Goal: Obtain resource: Obtain resource

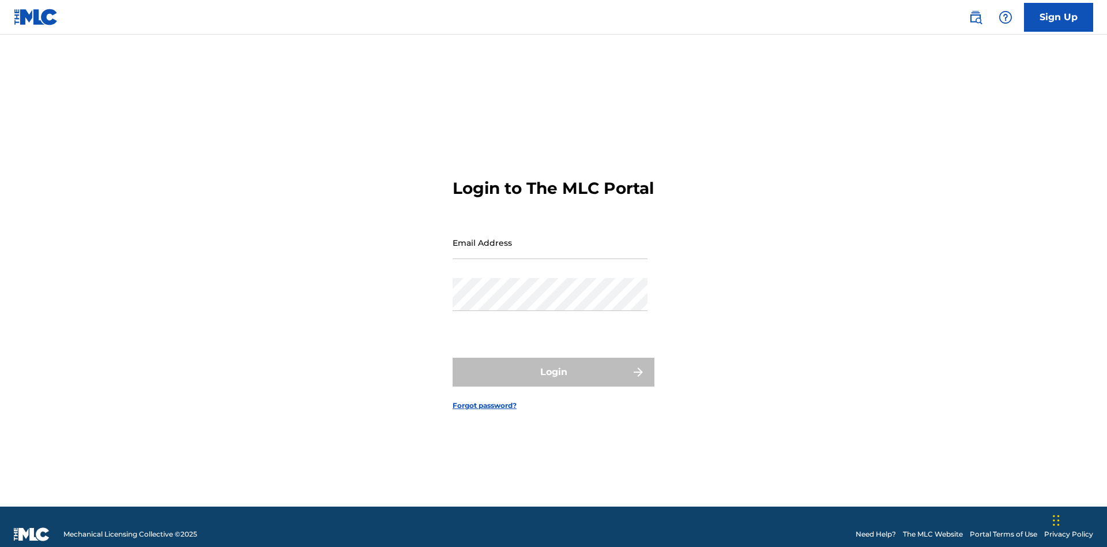
scroll to position [15, 0]
click at [550, 237] on input "Email Address" at bounding box center [550, 242] width 195 height 33
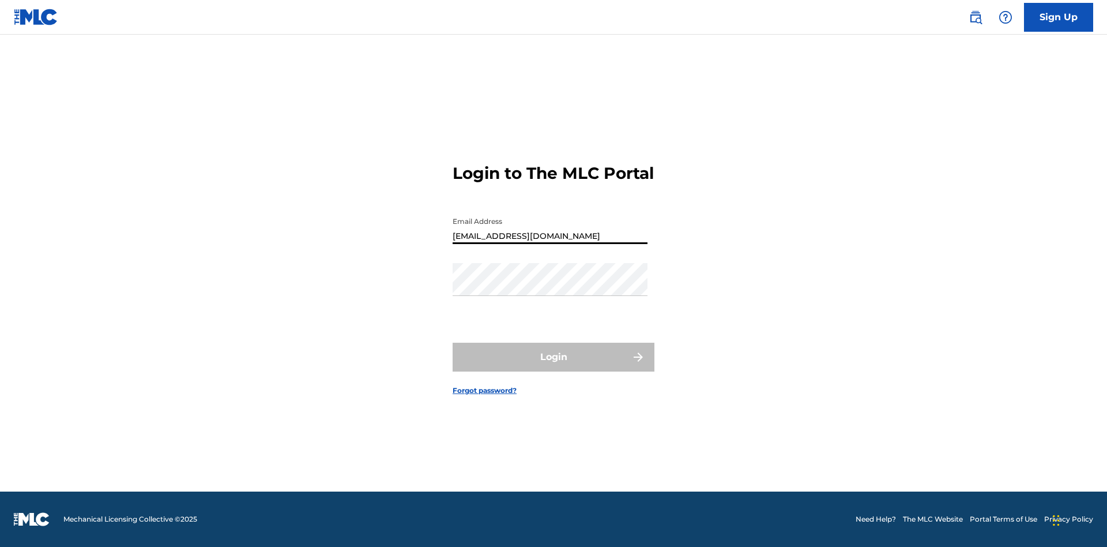
type input "[EMAIL_ADDRESS][DOMAIN_NAME]"
click at [554, 367] on button "Login" at bounding box center [554, 357] width 202 height 29
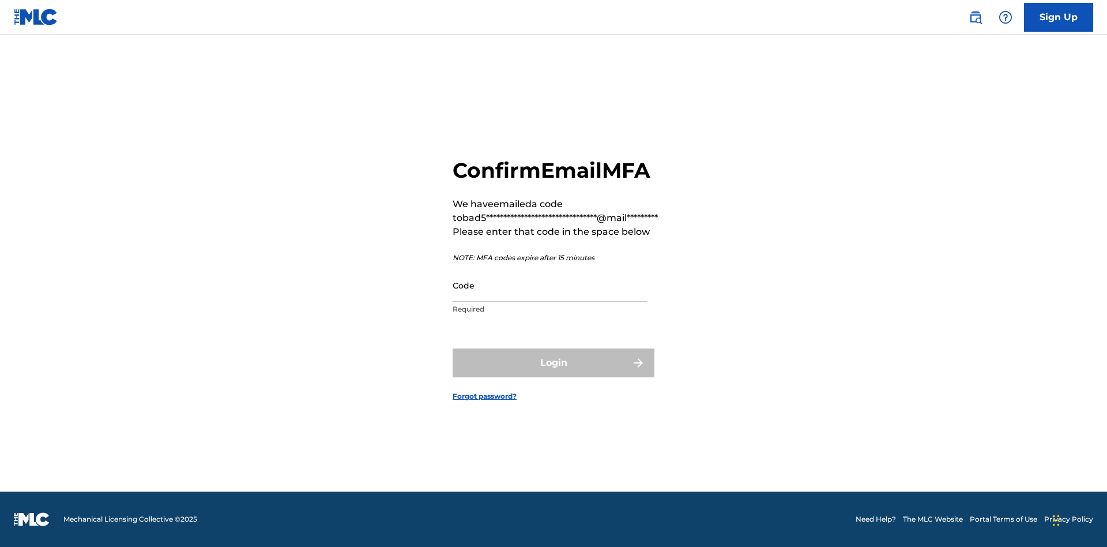
click at [550, 285] on input "Code" at bounding box center [550, 285] width 195 height 33
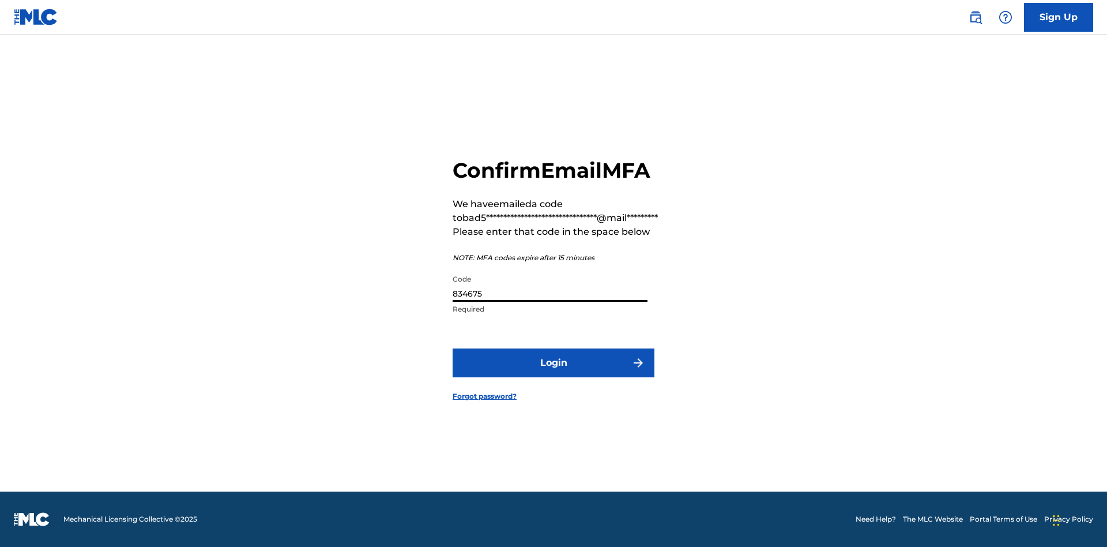
type input "834675"
click at [554, 362] on button "Login" at bounding box center [554, 362] width 202 height 29
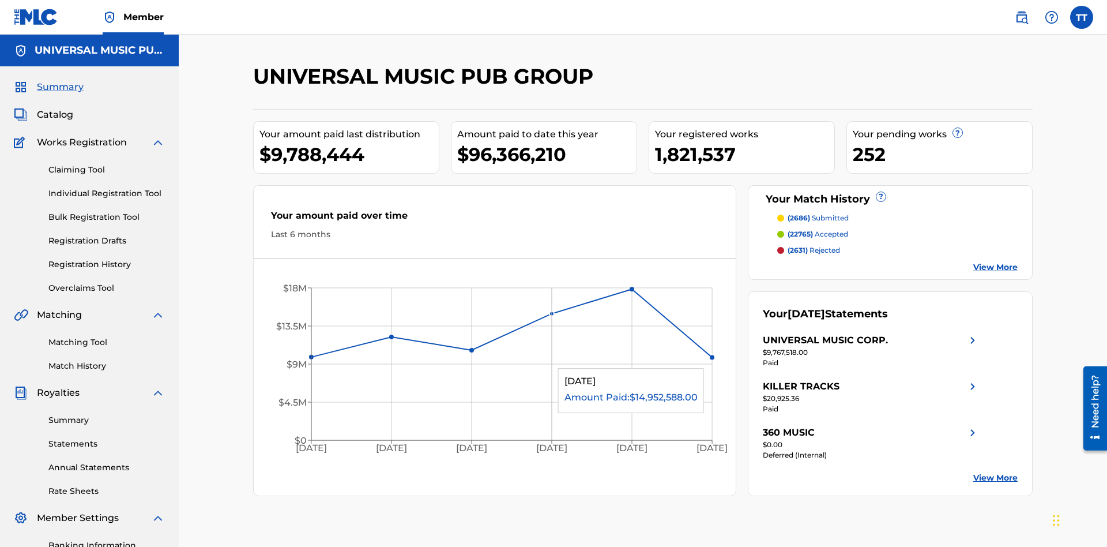
click at [107, 258] on link "Registration History" at bounding box center [106, 264] width 116 height 12
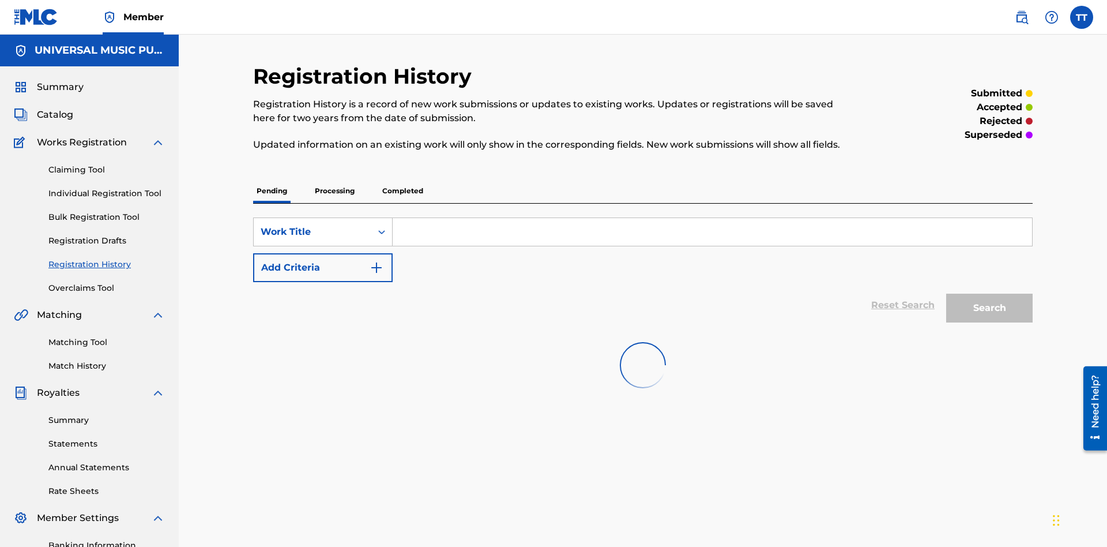
click at [403, 179] on p "Completed" at bounding box center [403, 191] width 48 height 24
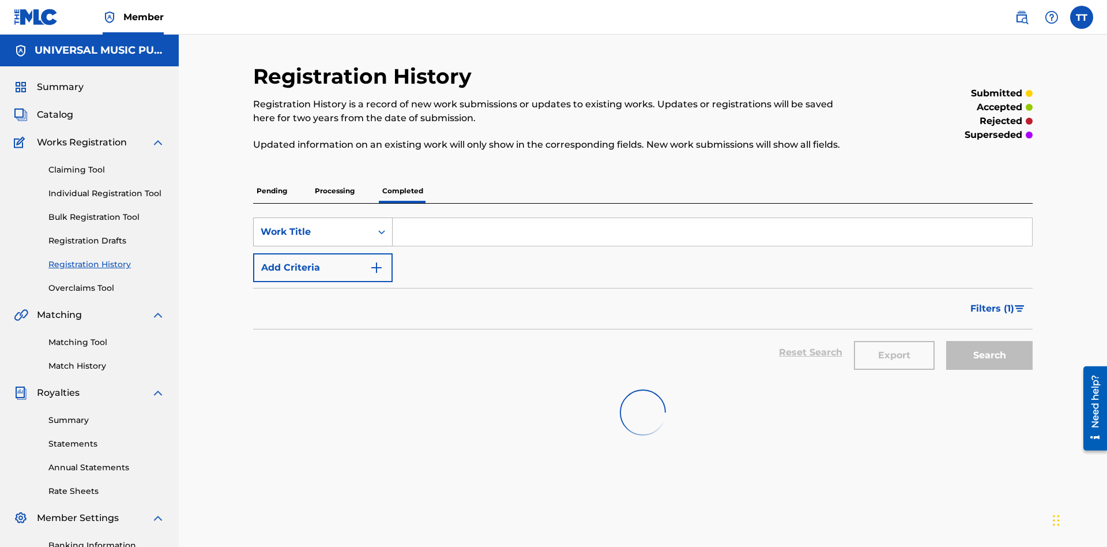
click at [313, 225] on div "Work Title" at bounding box center [313, 232] width 104 height 14
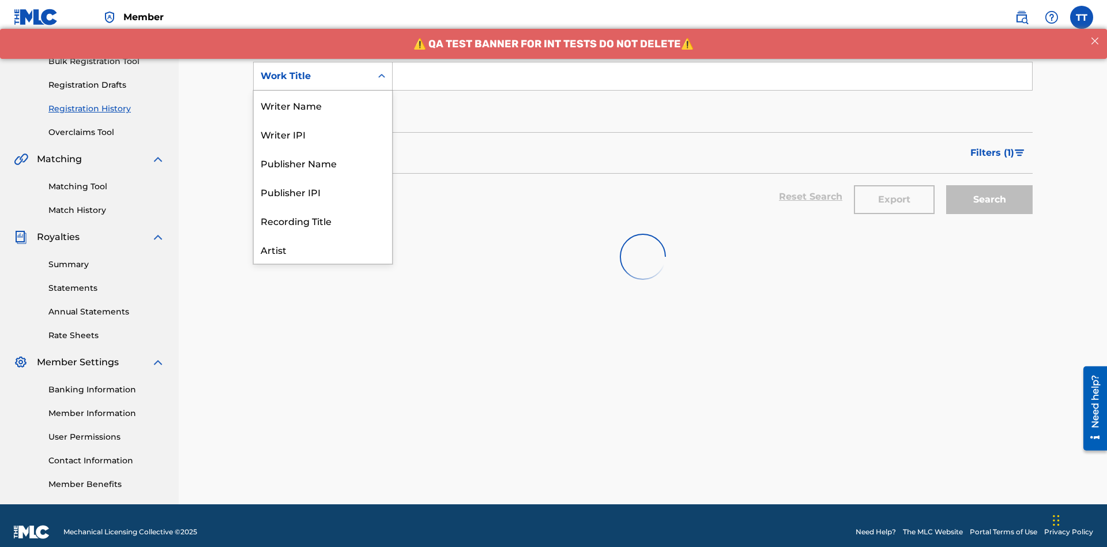
scroll to position [58, 0]
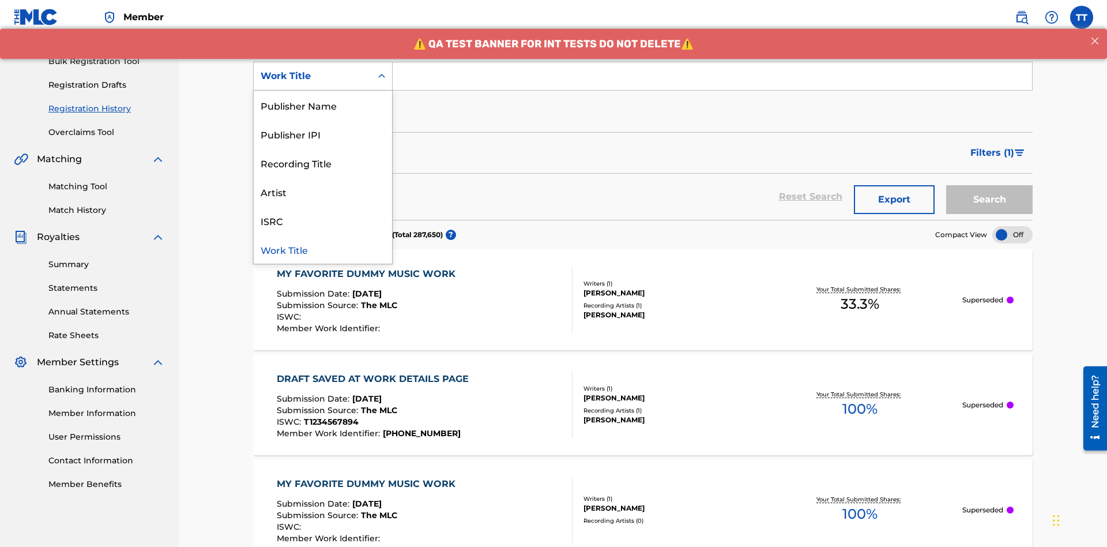
click at [323, 220] on div "ISRC" at bounding box center [323, 220] width 138 height 29
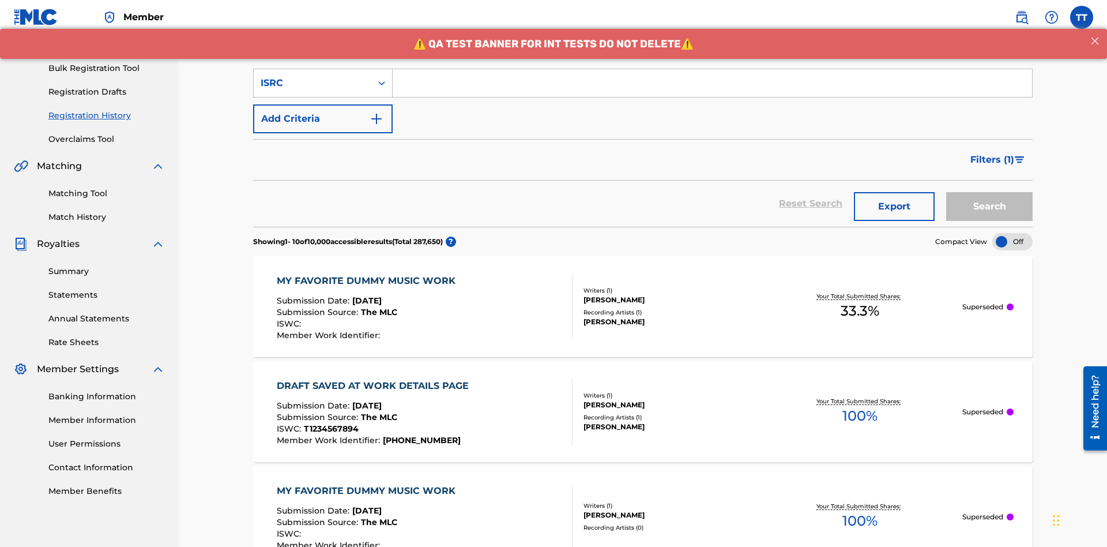
click at [712, 83] on input "Search Form" at bounding box center [713, 83] width 640 height 28
type input "AA3123123123"
click at [990, 192] on button "Search" at bounding box center [989, 206] width 86 height 29
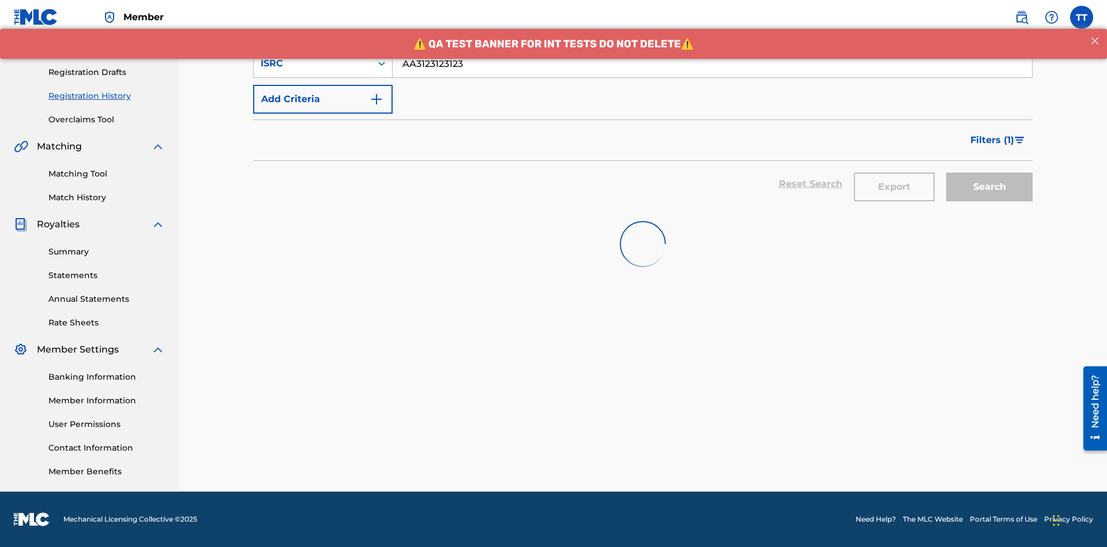
click at [894, 172] on button "Export" at bounding box center [894, 186] width 81 height 29
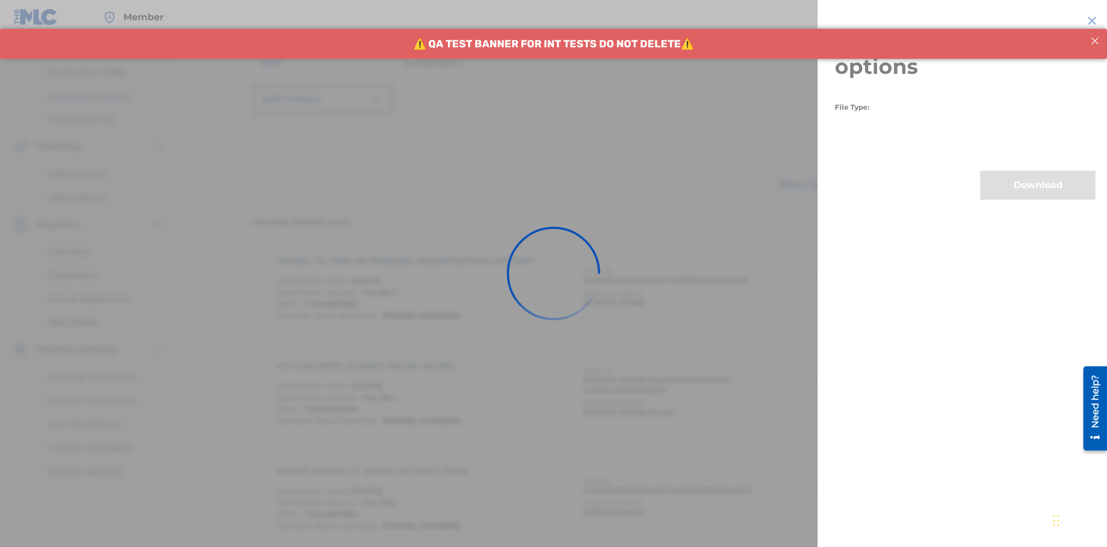
scroll to position [272, 0]
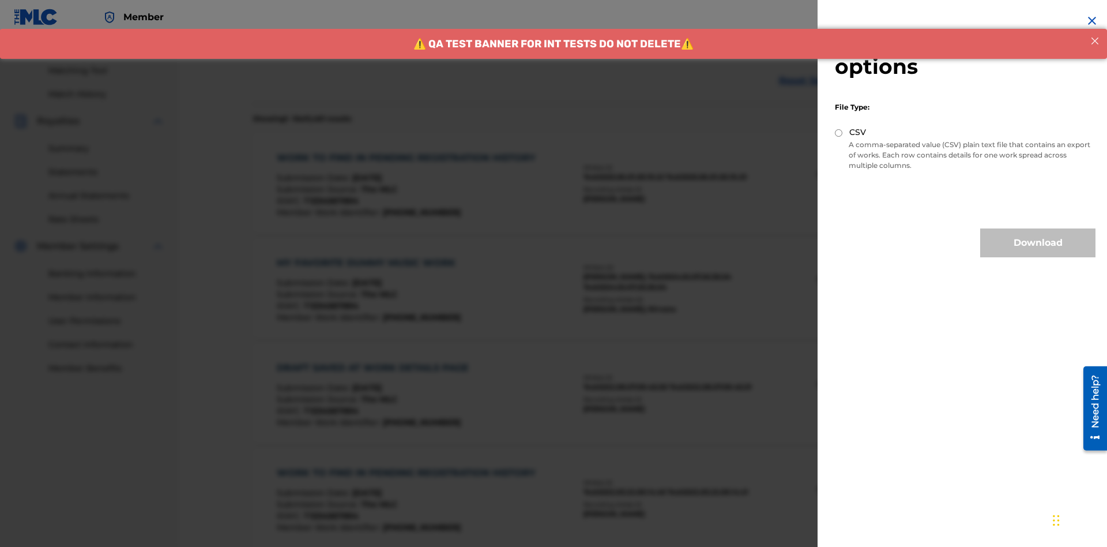
click at [839, 133] on input "CSV" at bounding box center [838, 132] width 7 height 7
radio input "true"
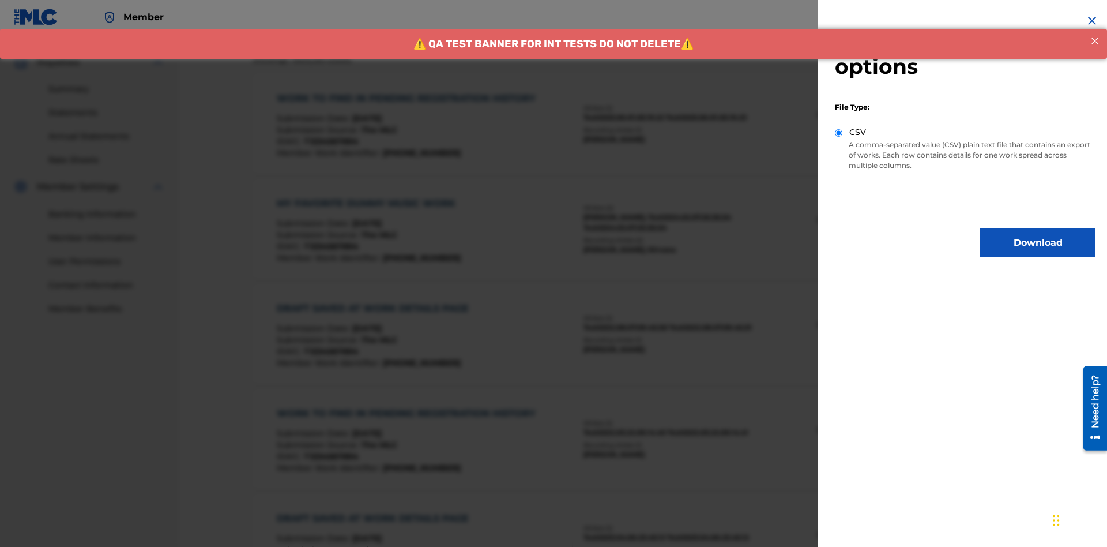
click at [1038, 243] on button "Download" at bounding box center [1037, 242] width 115 height 29
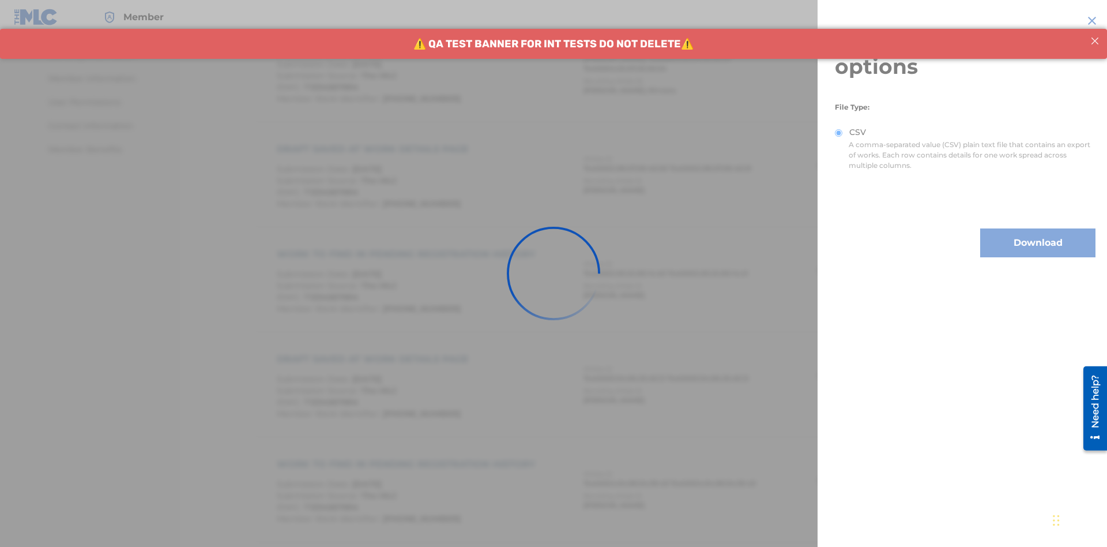
scroll to position [609, 0]
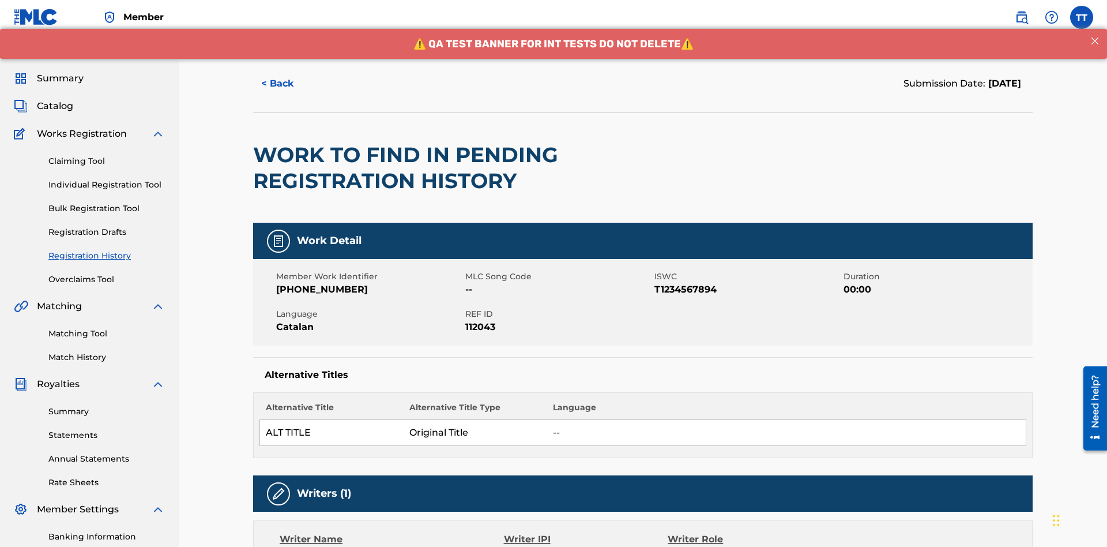
click at [288, 84] on button "< Back" at bounding box center [287, 83] width 69 height 29
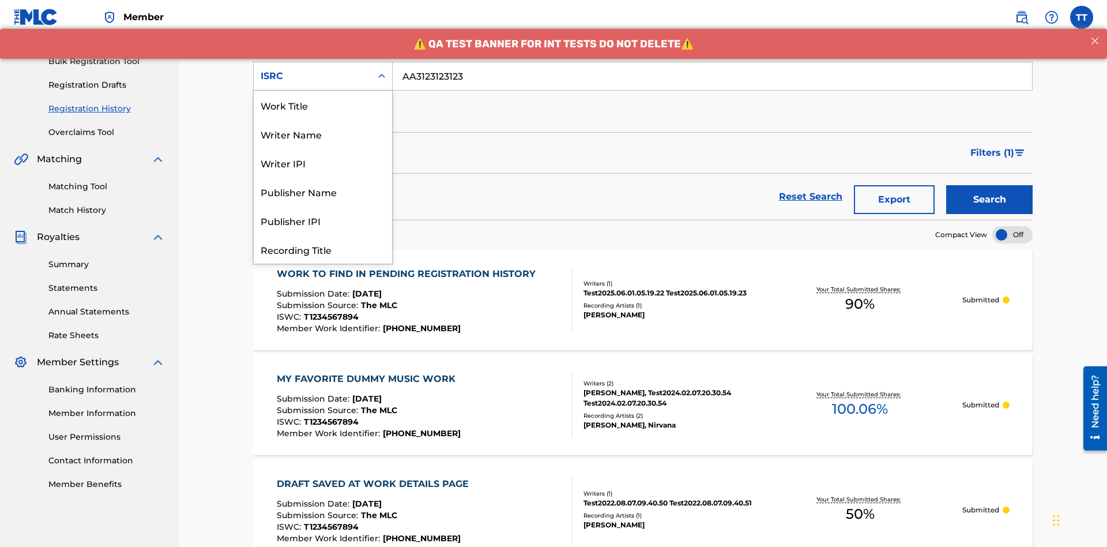
scroll to position [58, 0]
click at [323, 191] on div "Recording Title" at bounding box center [323, 191] width 138 height 29
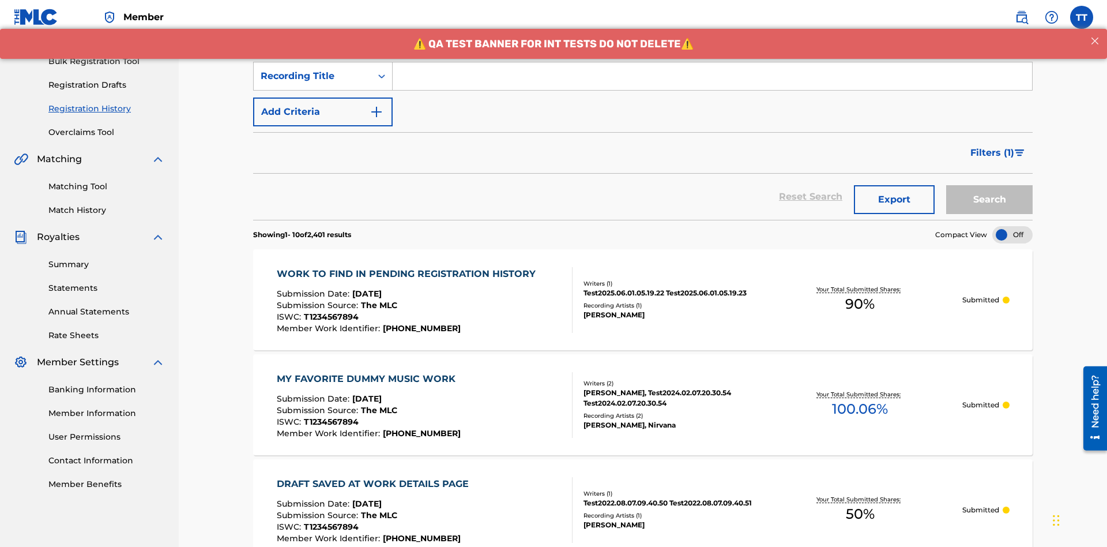
click at [712, 83] on input "Search Form" at bounding box center [713, 76] width 640 height 28
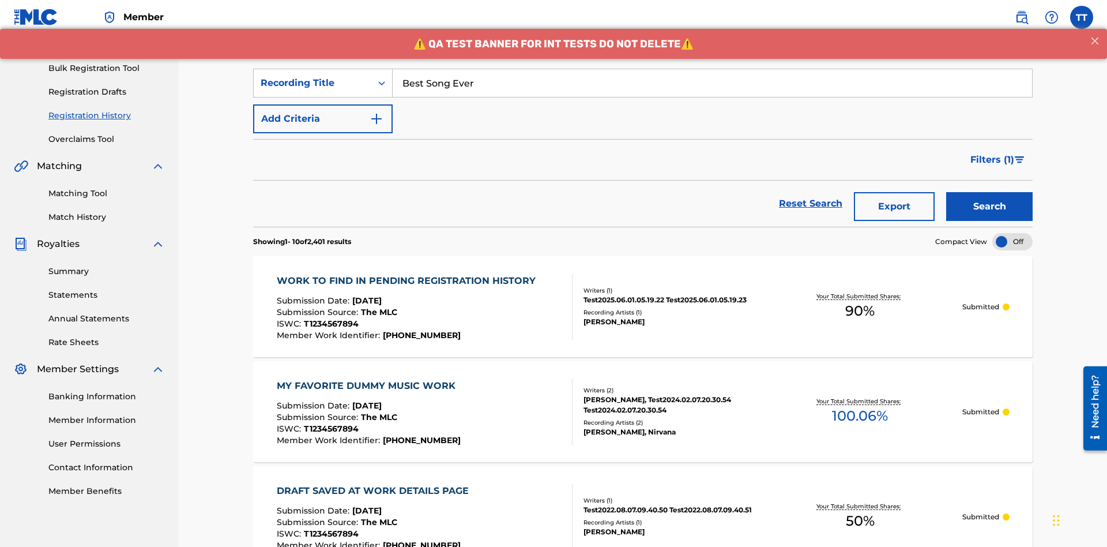
type input "Best Song Ever"
click at [990, 192] on button "Search" at bounding box center [989, 206] width 86 height 29
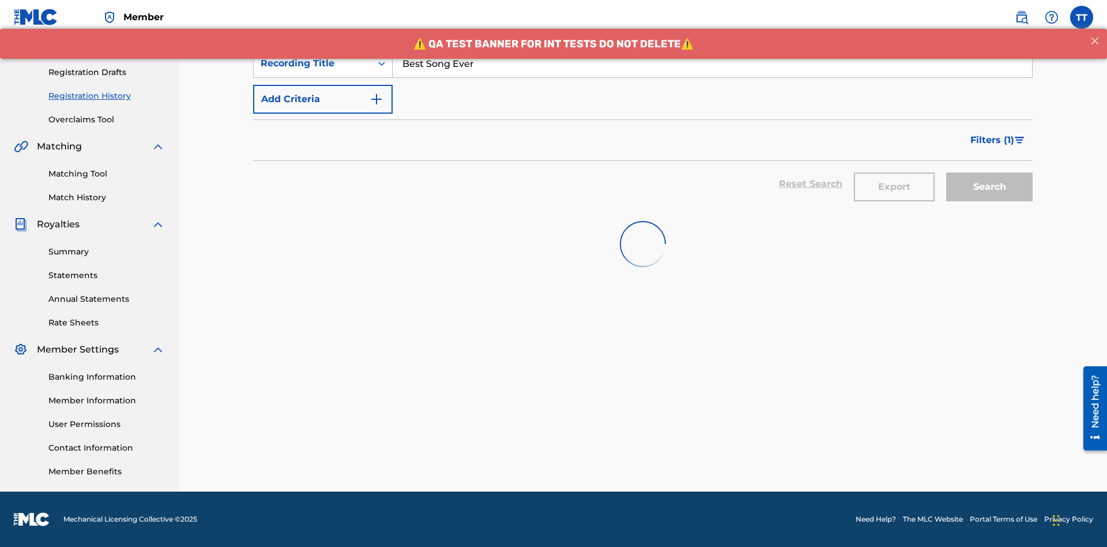
click at [894, 172] on button "Export" at bounding box center [894, 186] width 81 height 29
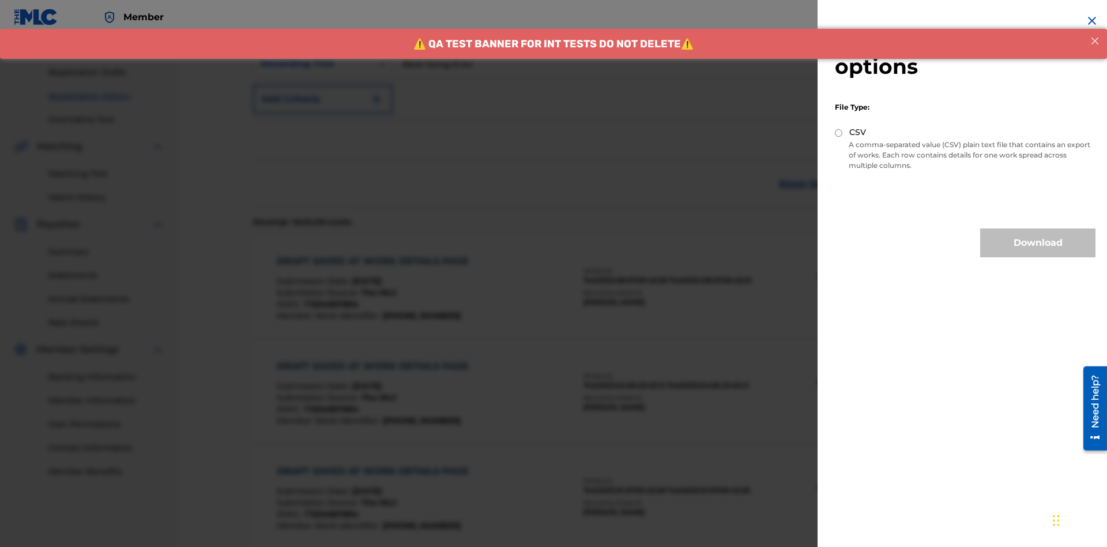
scroll to position [272, 0]
click at [839, 133] on input "CSV" at bounding box center [838, 132] width 7 height 7
radio input "true"
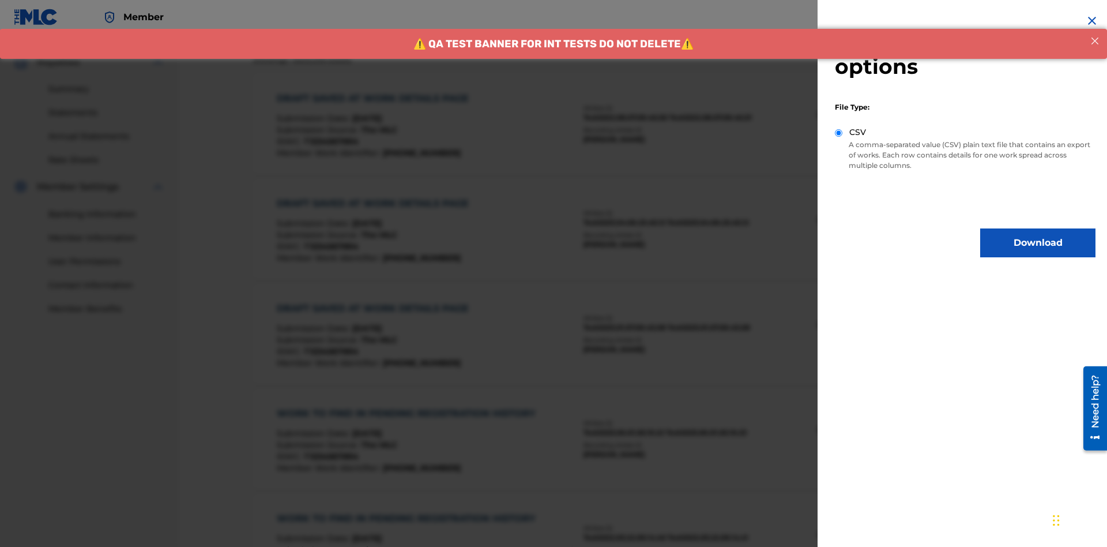
click at [1038, 243] on button "Download" at bounding box center [1037, 242] width 115 height 29
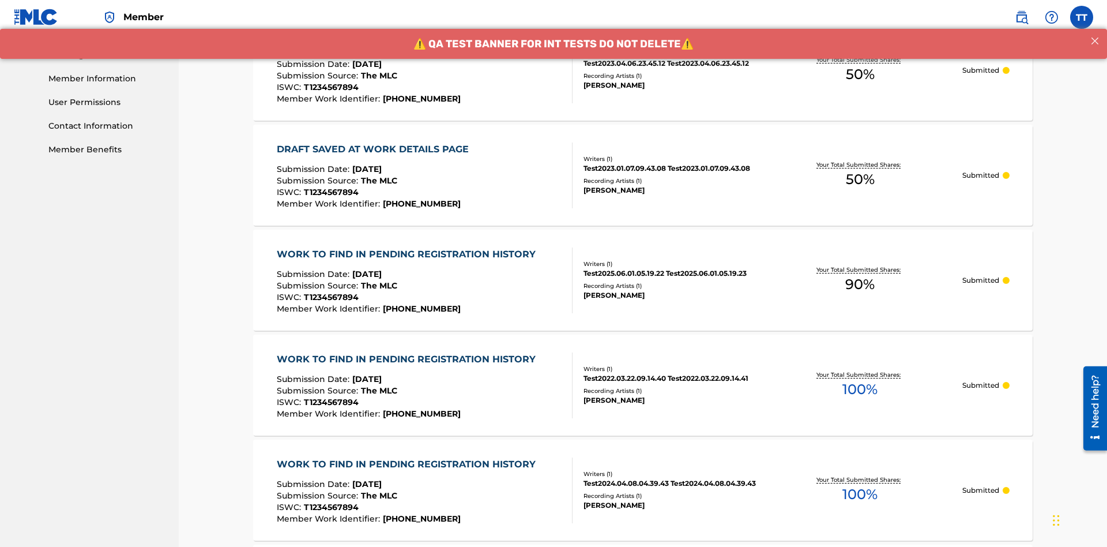
scroll to position [609, 0]
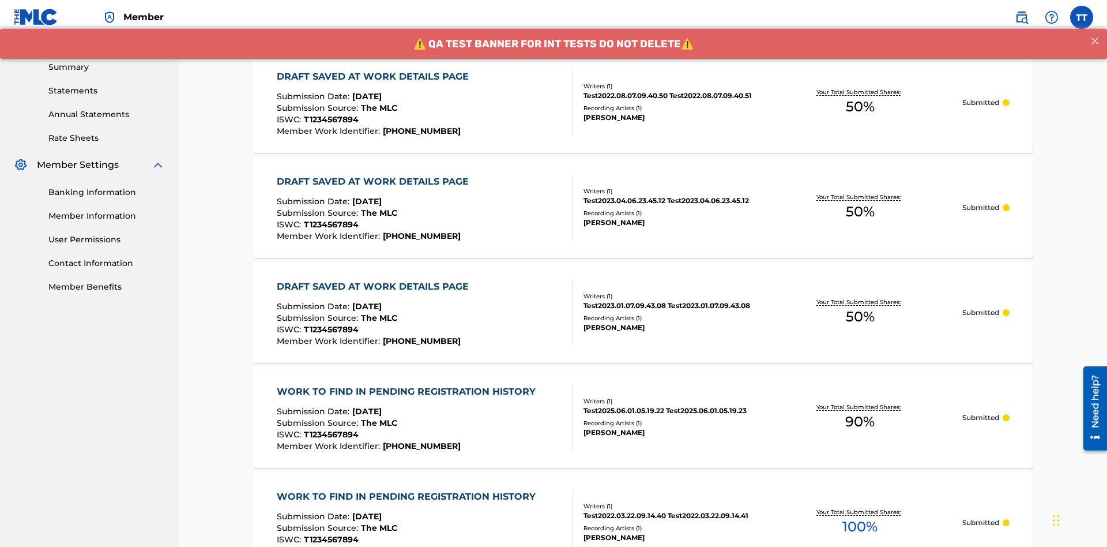
scroll to position [156, 0]
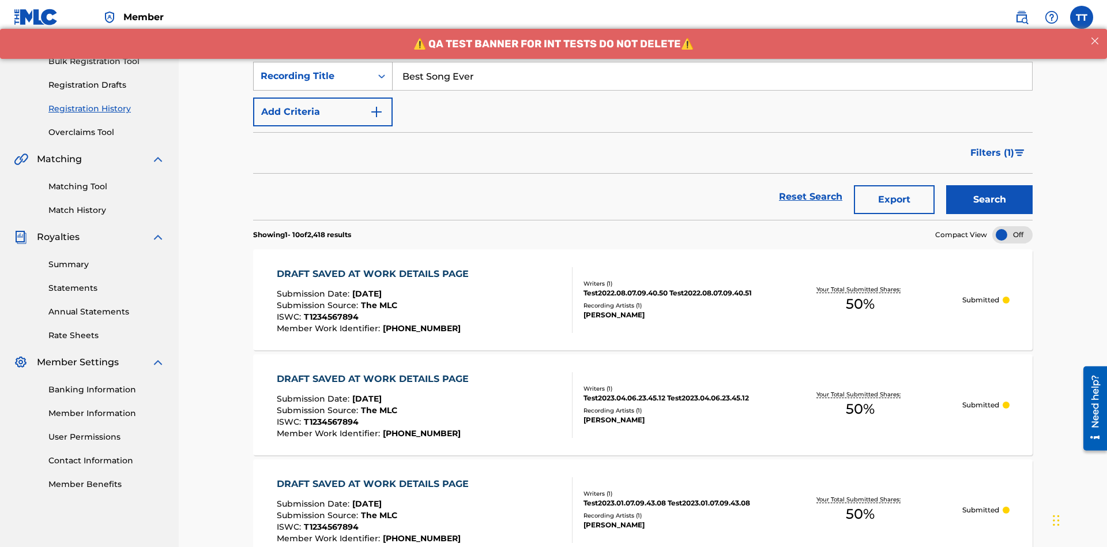
click at [313, 76] on div "Recording Title" at bounding box center [313, 76] width 104 height 14
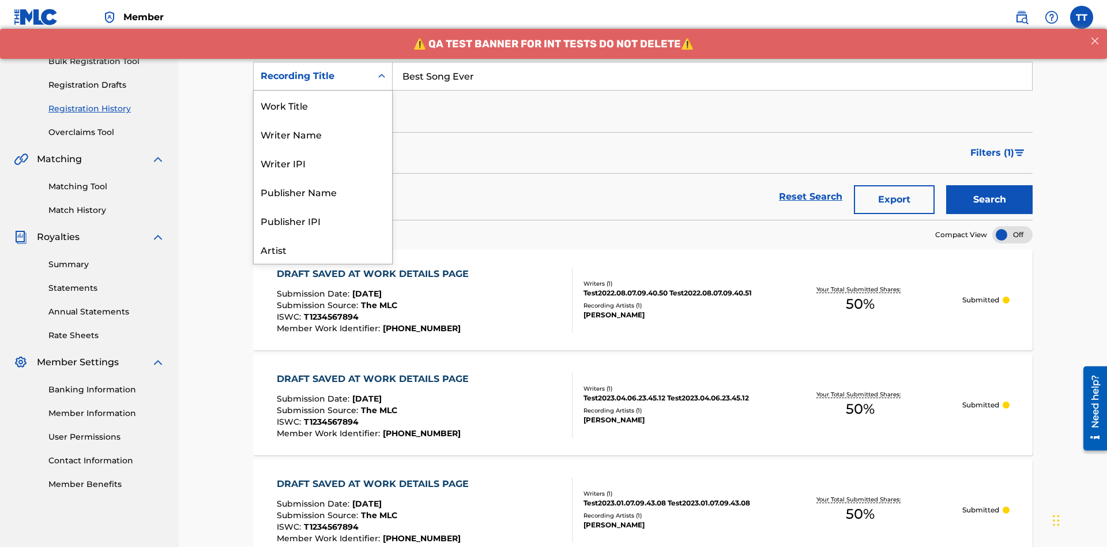
scroll to position [58, 0]
click at [323, 62] on div "Work Title" at bounding box center [323, 47] width 138 height 29
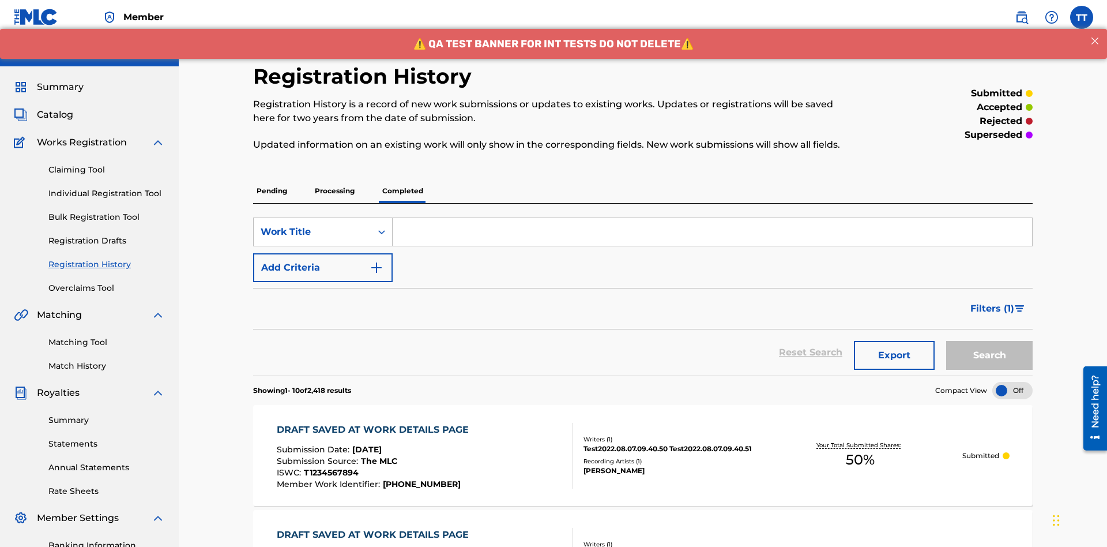
click at [712, 218] on input "Search Form" at bounding box center [713, 232] width 640 height 28
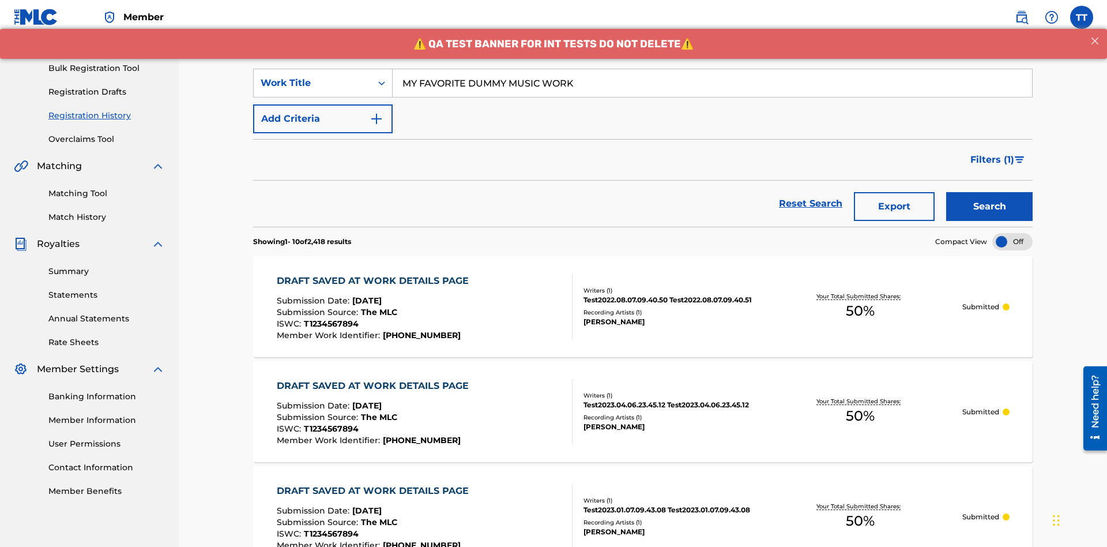
type input "MY FAVORITE DUMMY MUSIC WORK"
click at [990, 192] on button "Search" at bounding box center [989, 206] width 86 height 29
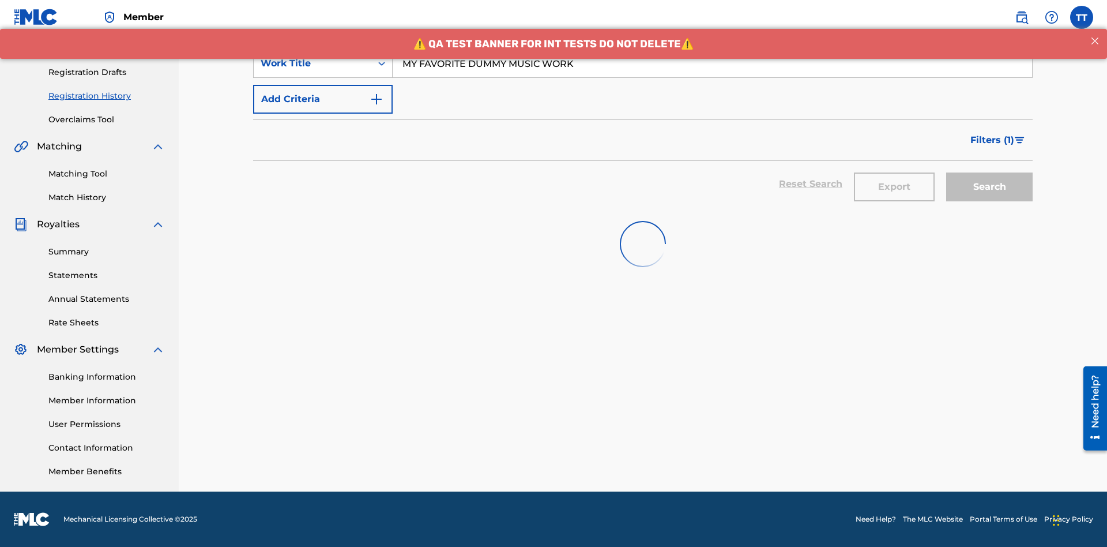
click at [894, 172] on button "Export" at bounding box center [894, 186] width 81 height 29
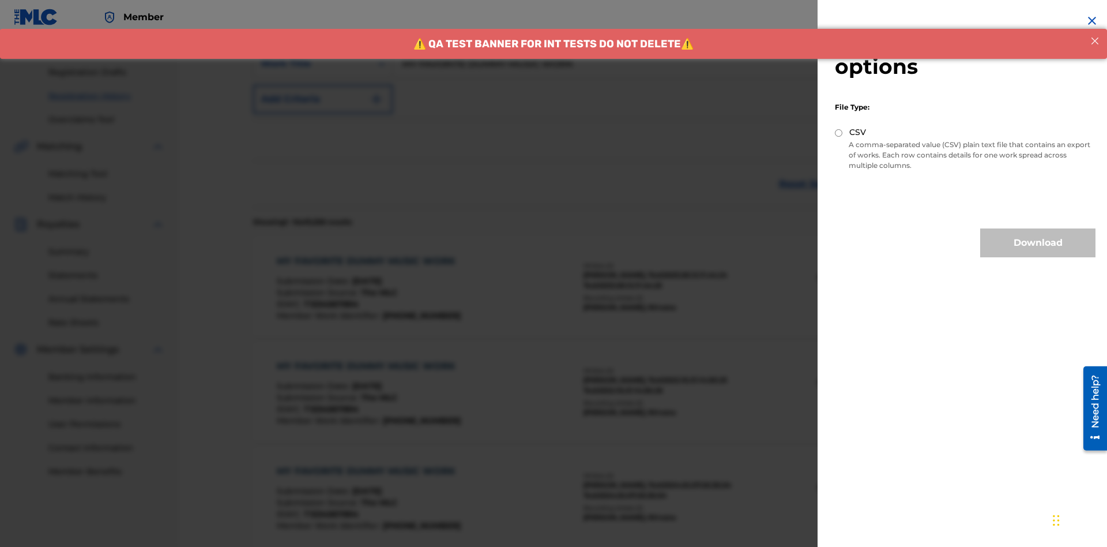
scroll to position [272, 0]
click at [839, 133] on input "CSV" at bounding box center [838, 132] width 7 height 7
radio input "true"
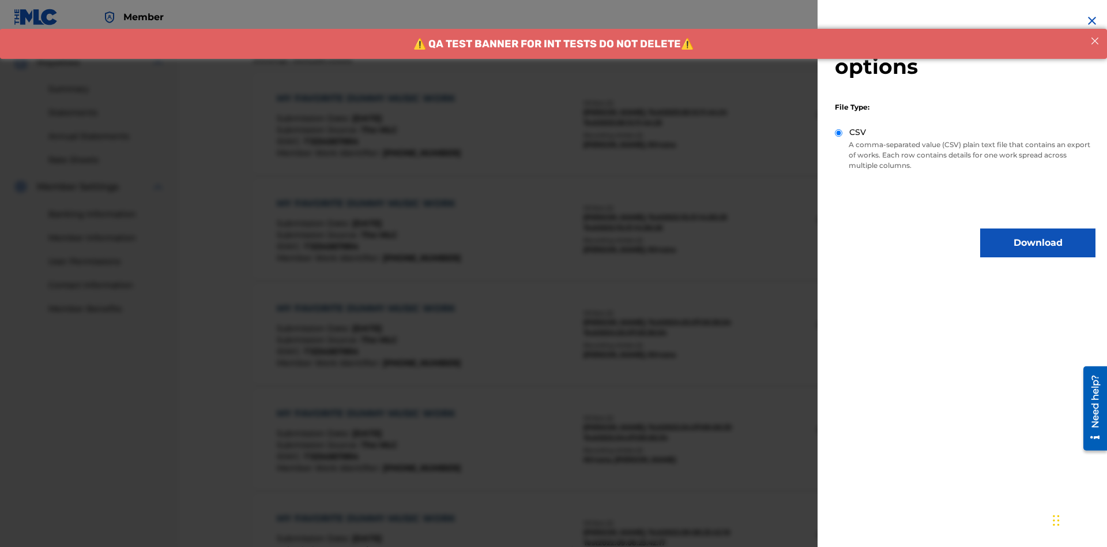
click at [1038, 243] on button "Download" at bounding box center [1037, 242] width 115 height 29
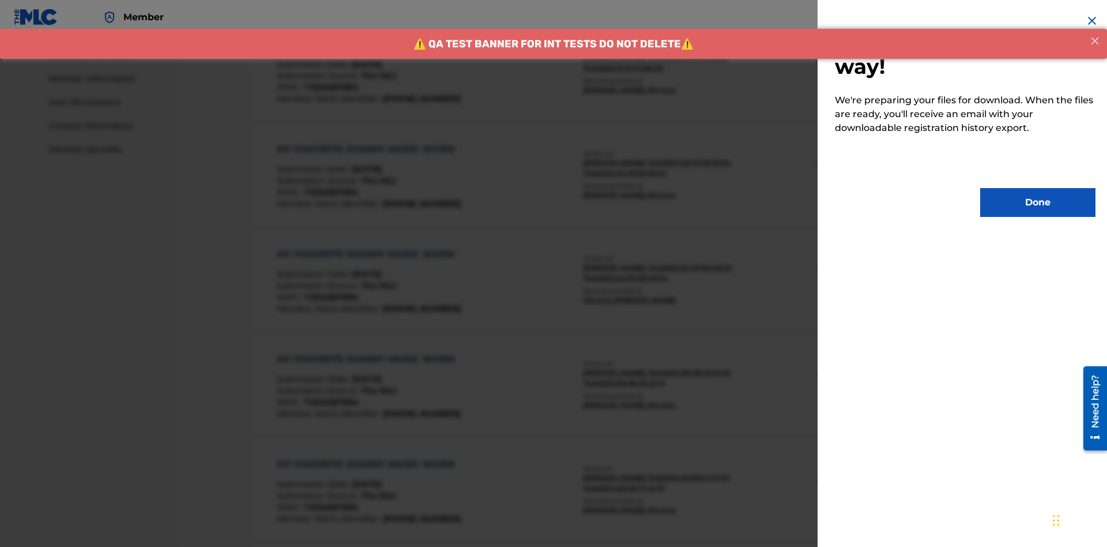
click at [1038, 202] on button "Done" at bounding box center [1037, 202] width 115 height 29
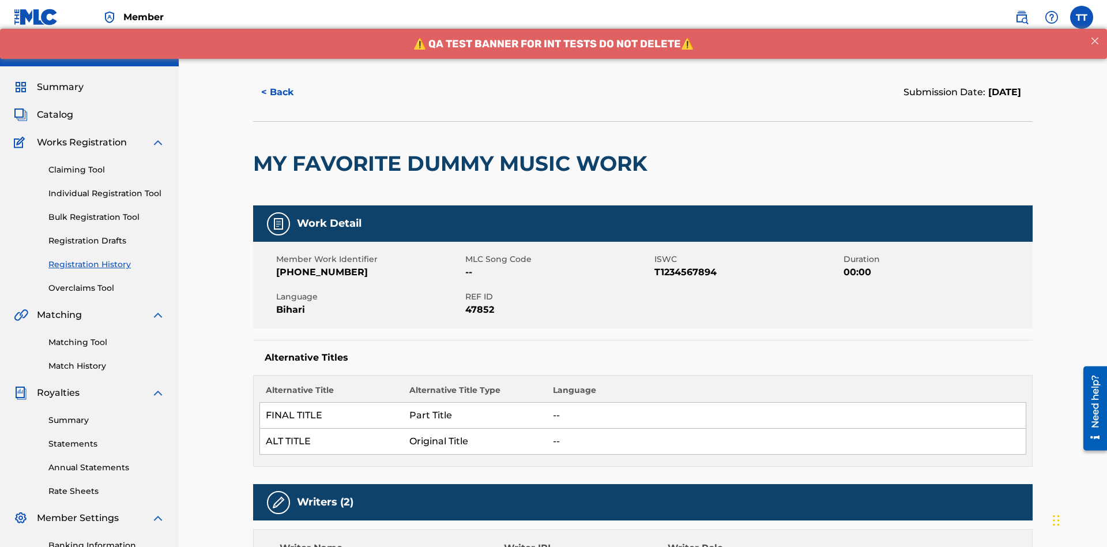
click at [288, 84] on button "< Back" at bounding box center [287, 92] width 69 height 29
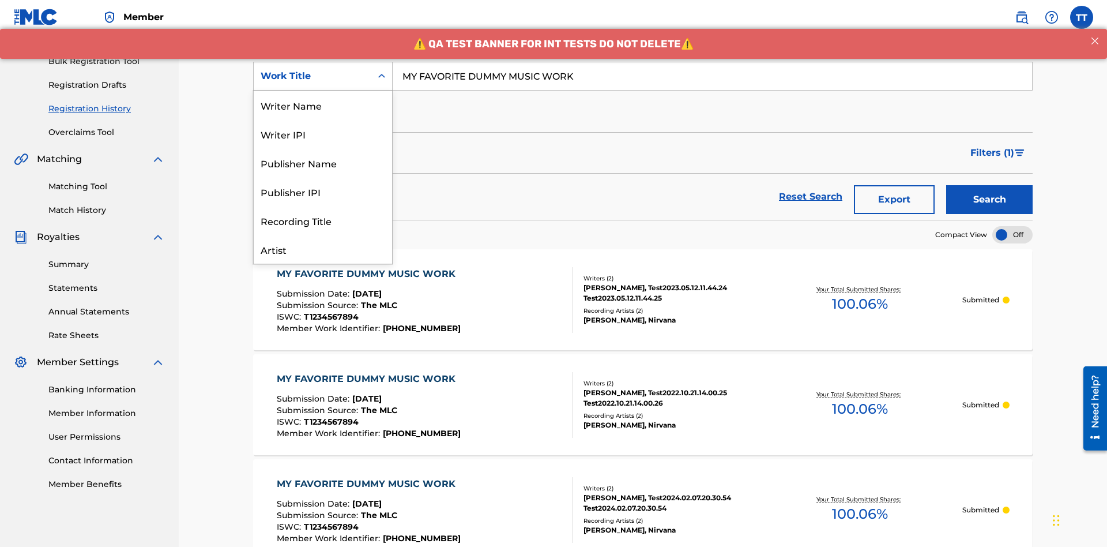
scroll to position [58, 0]
click at [323, 62] on div "Writer Name" at bounding box center [323, 47] width 138 height 29
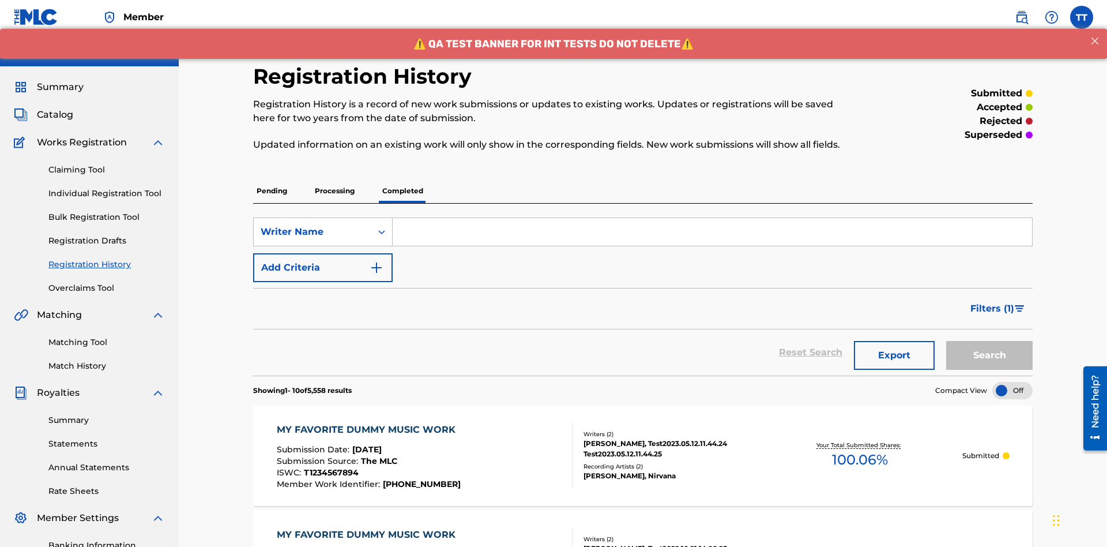
click at [712, 218] on input "Search Form" at bounding box center [713, 232] width 640 height 28
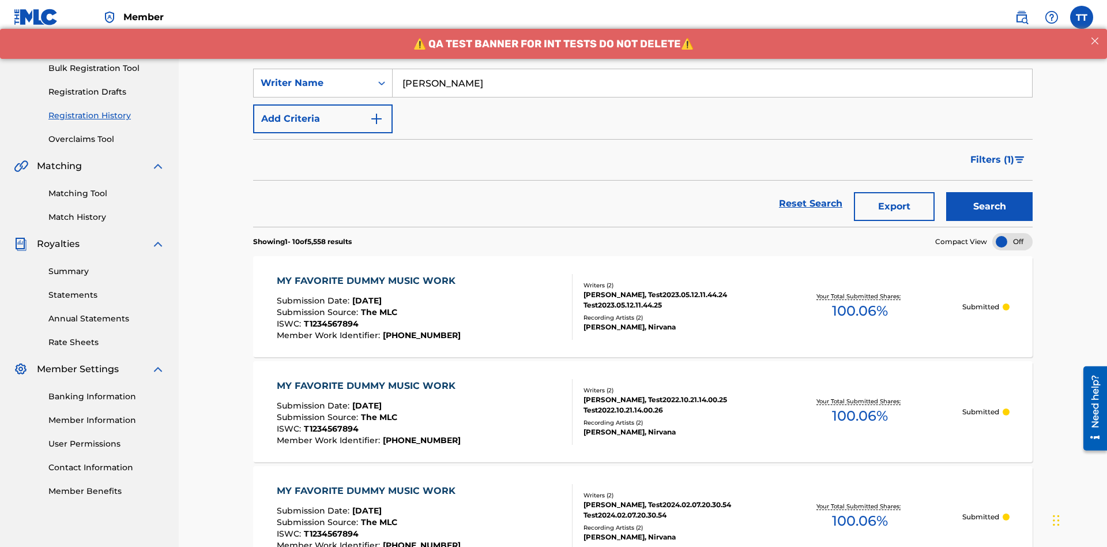
type input "[PERSON_NAME]"
click at [990, 192] on button "Search" at bounding box center [989, 206] width 86 height 29
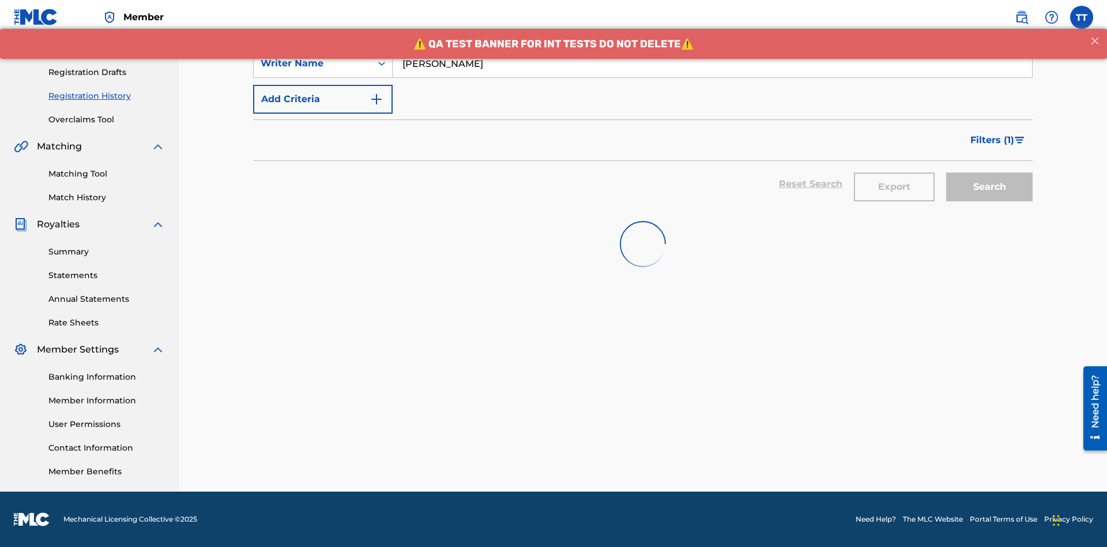
click at [894, 172] on button "Export" at bounding box center [894, 186] width 81 height 29
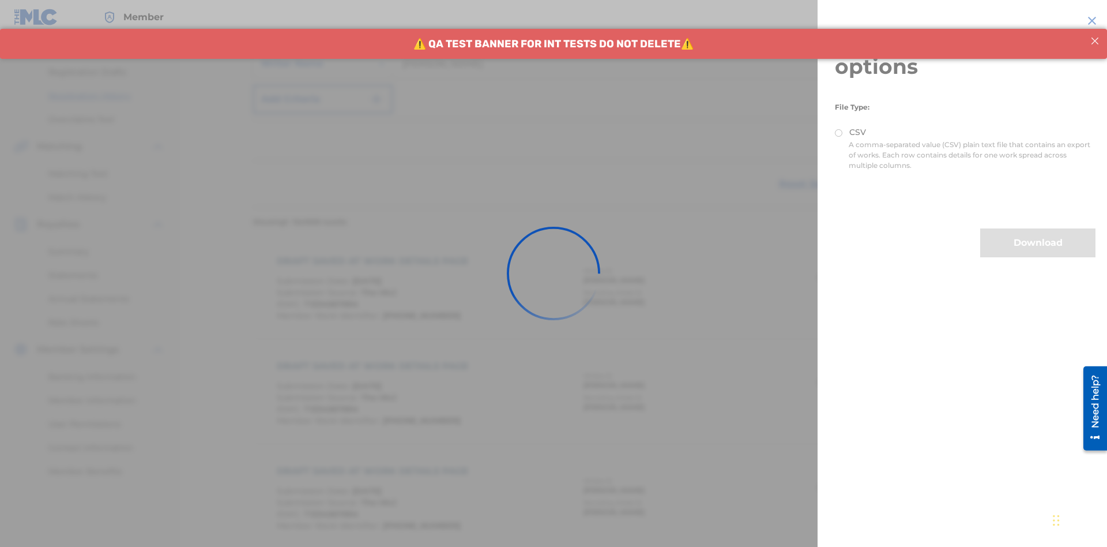
scroll to position [272, 0]
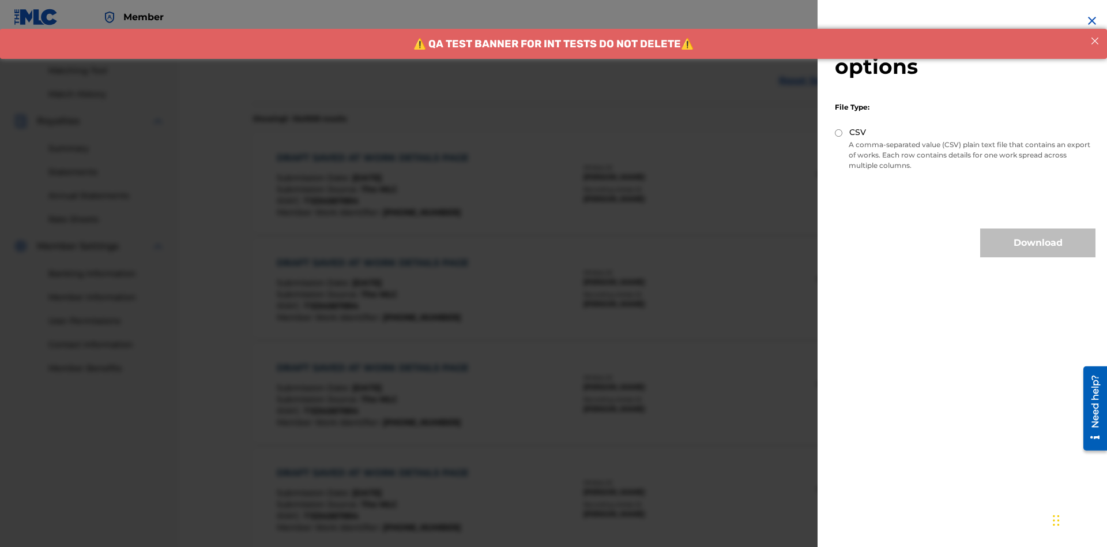
click at [839, 133] on input "CSV" at bounding box center [838, 132] width 7 height 7
radio input "true"
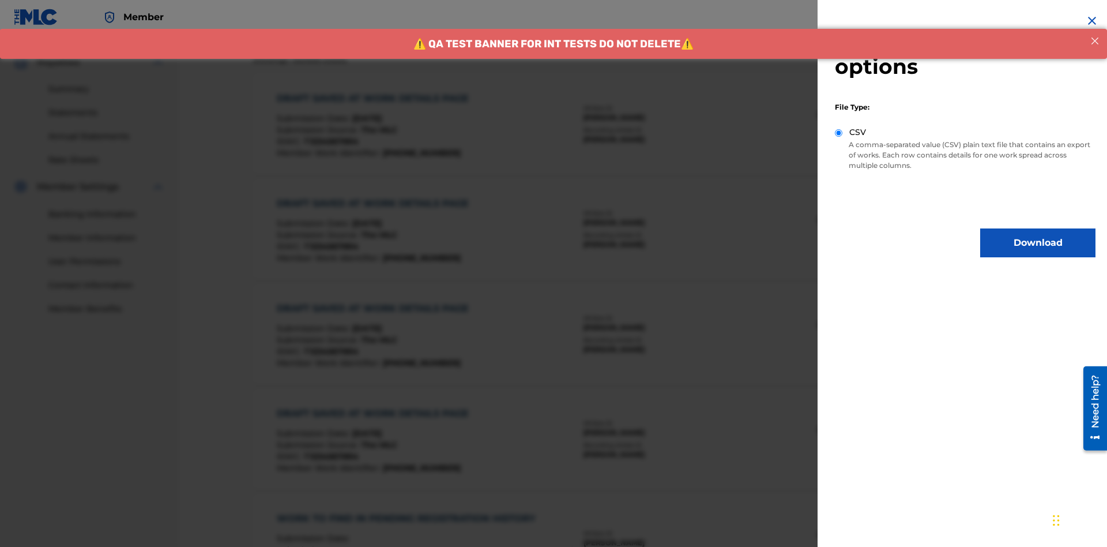
click at [1038, 243] on button "Download" at bounding box center [1037, 242] width 115 height 29
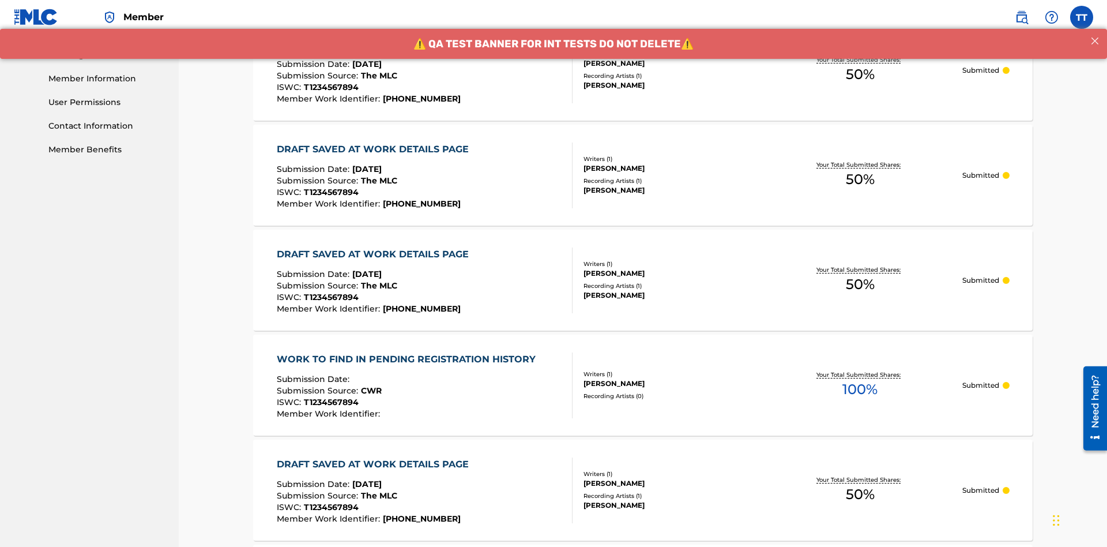
scroll to position [609, 0]
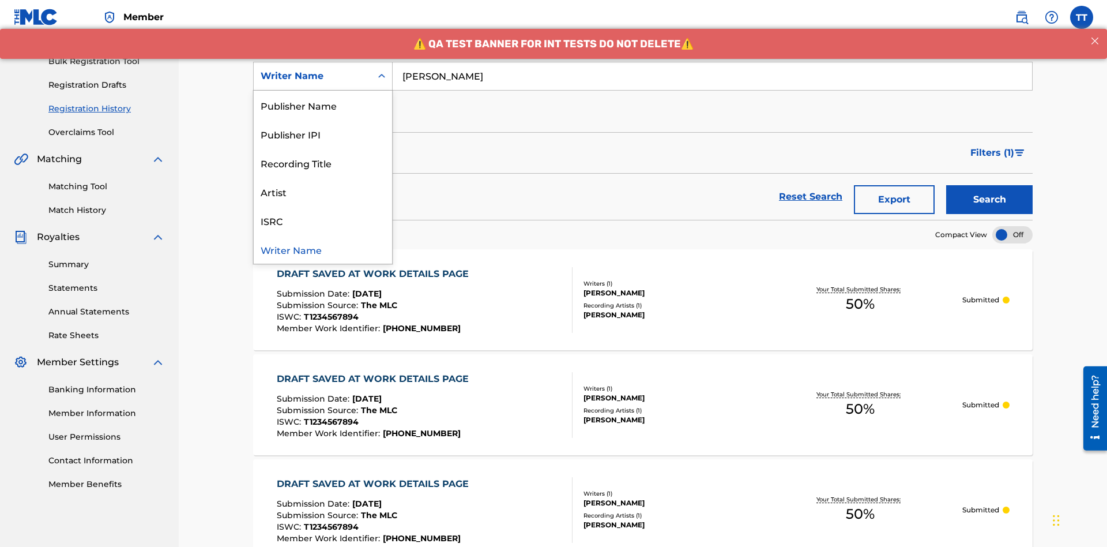
click at [323, 91] on div "Writer IPI" at bounding box center [323, 76] width 138 height 29
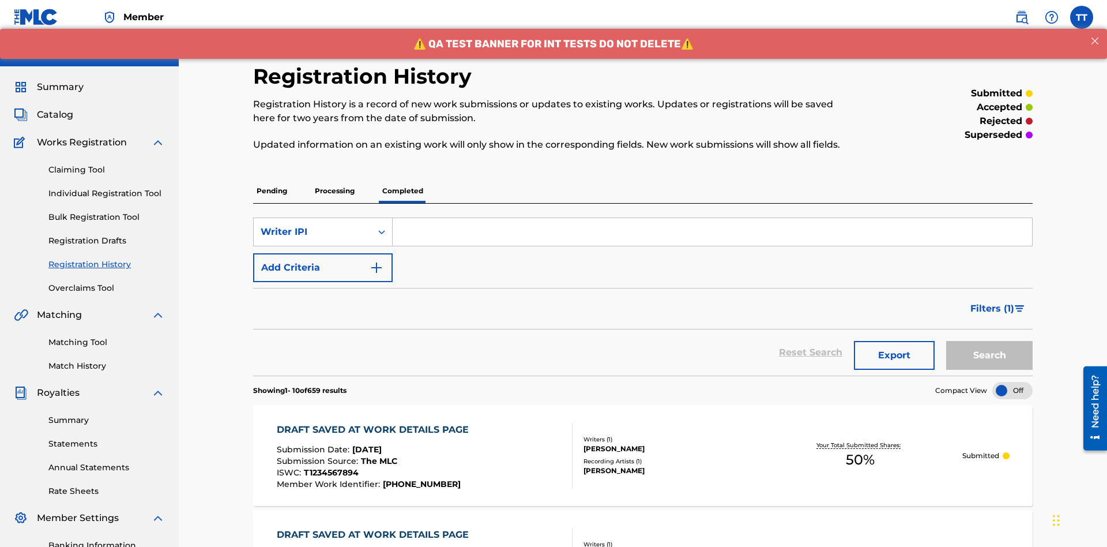
click at [712, 218] on input "Search Form" at bounding box center [713, 232] width 640 height 28
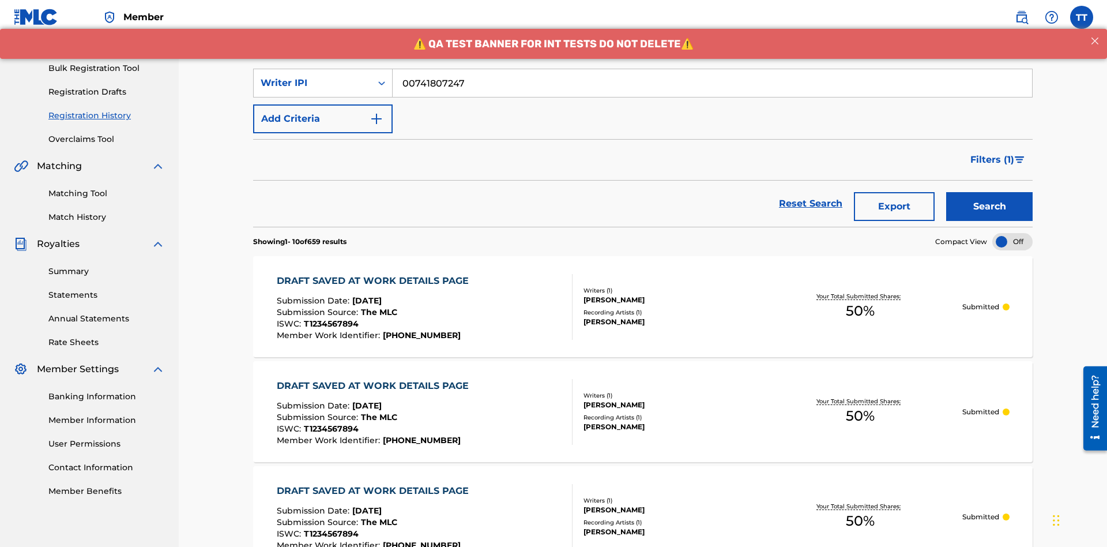
type input "00741807247"
click at [990, 192] on button "Search" at bounding box center [989, 206] width 86 height 29
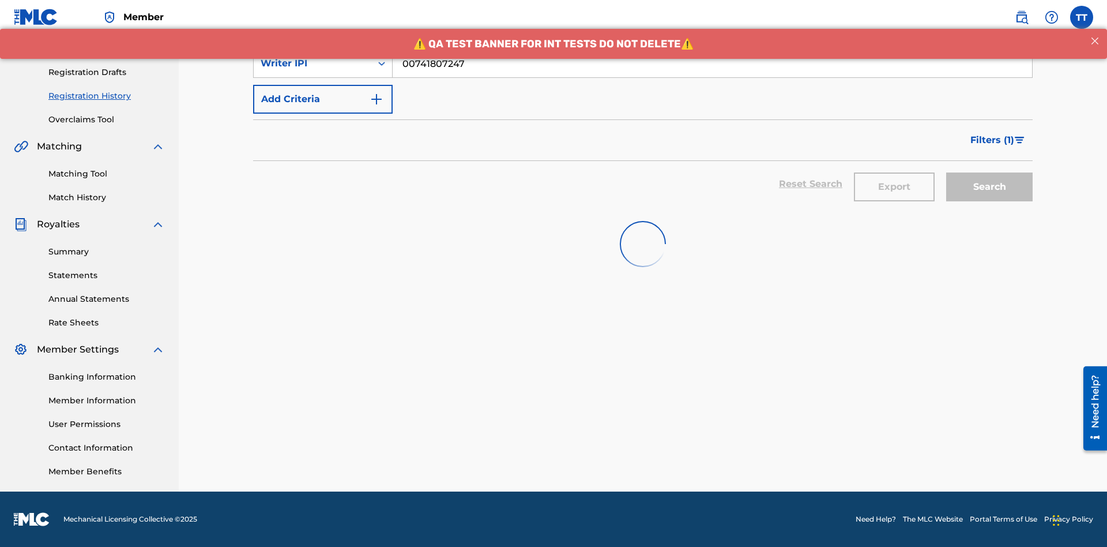
click at [894, 172] on button "Export" at bounding box center [894, 186] width 81 height 29
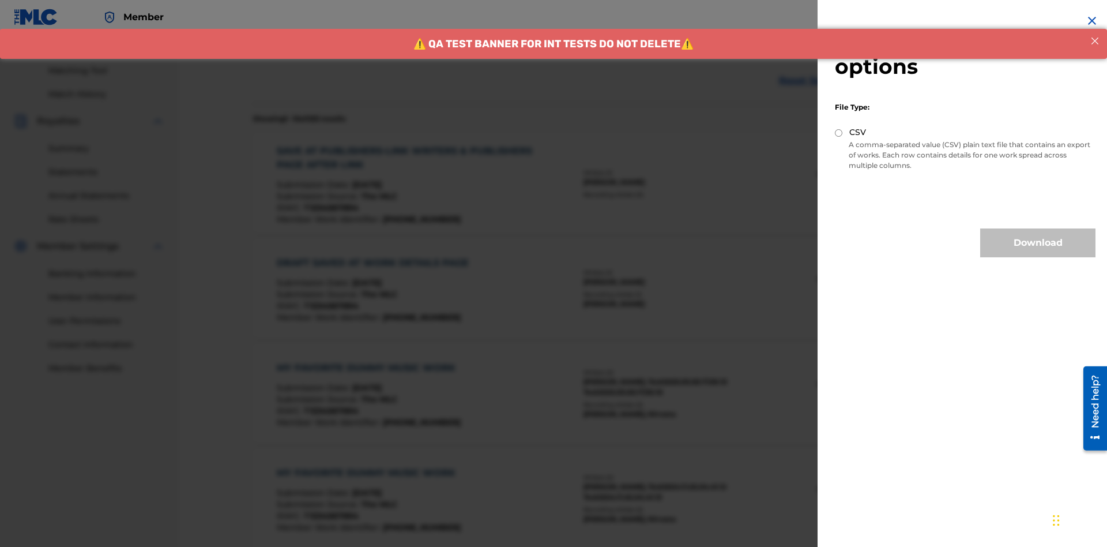
click at [839, 133] on input "CSV" at bounding box center [838, 132] width 7 height 7
radio input "true"
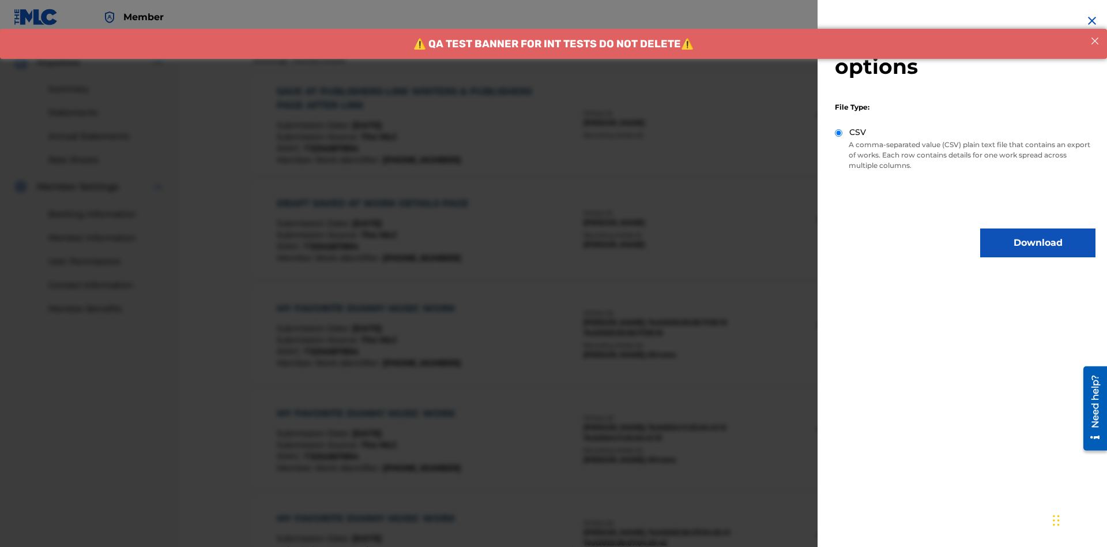
click at [1038, 243] on button "Download" at bounding box center [1037, 242] width 115 height 29
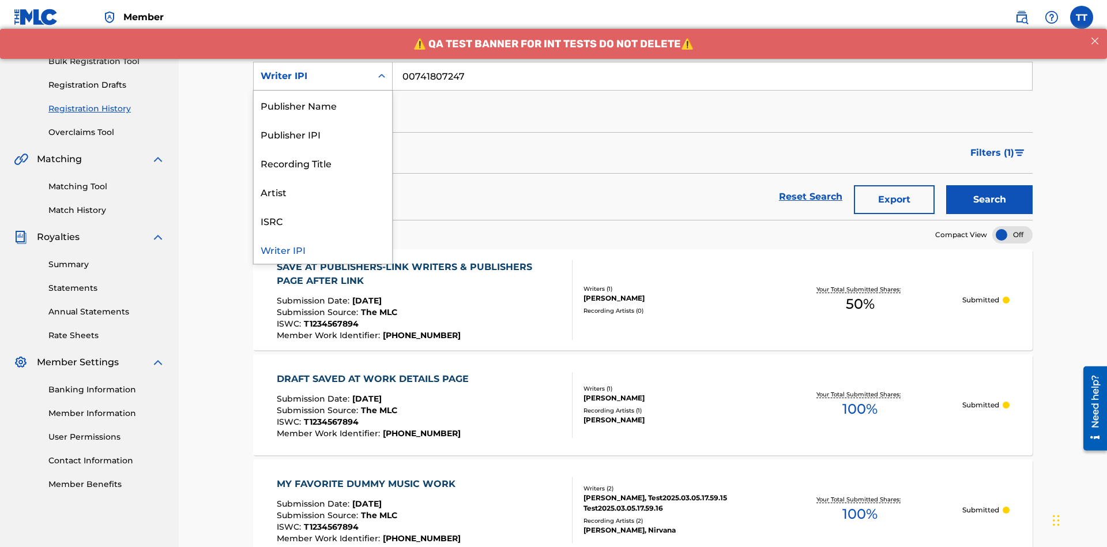
click at [323, 105] on div "Publisher Name" at bounding box center [323, 105] width 138 height 29
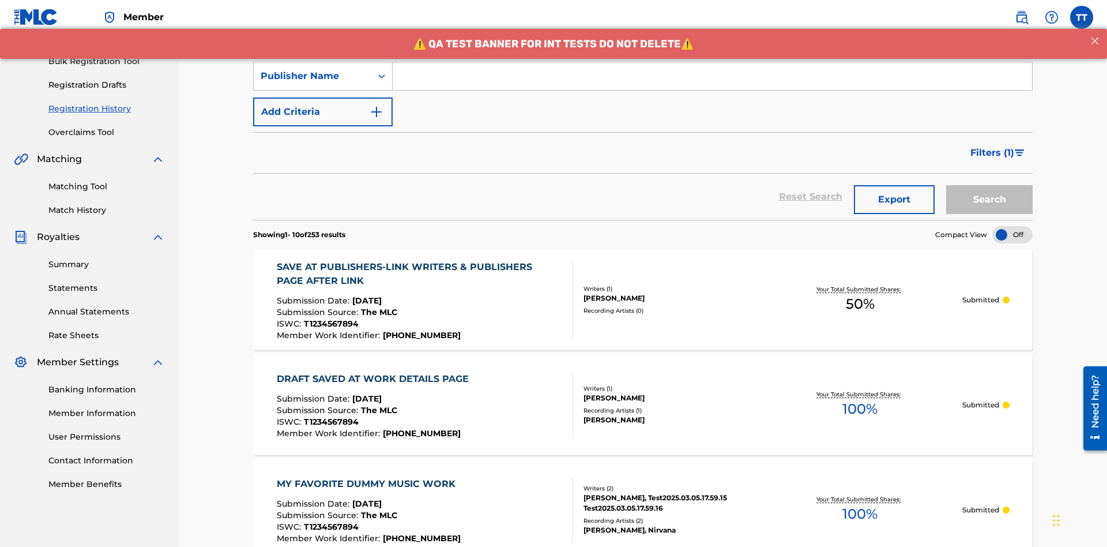
click at [712, 83] on input "Search Form" at bounding box center [713, 76] width 640 height 28
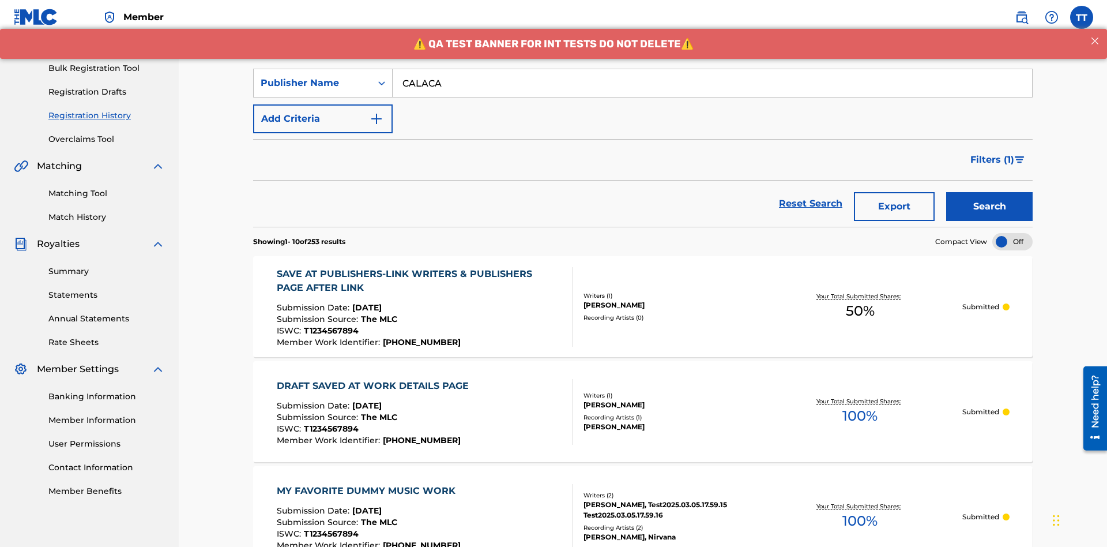
type input "CALACA"
click at [990, 192] on button "Search" at bounding box center [989, 206] width 86 height 29
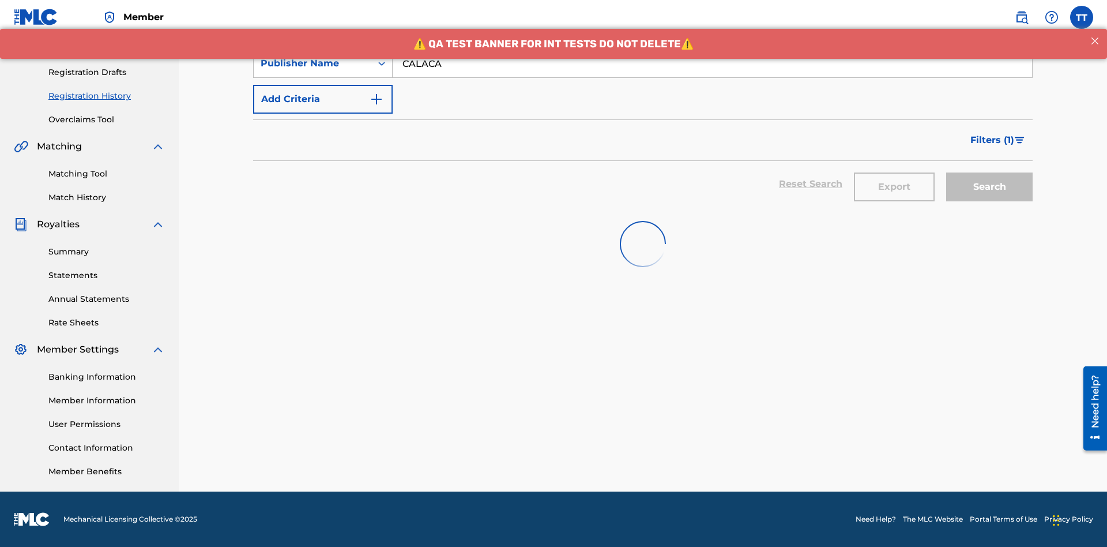
click at [894, 172] on button "Export" at bounding box center [894, 186] width 81 height 29
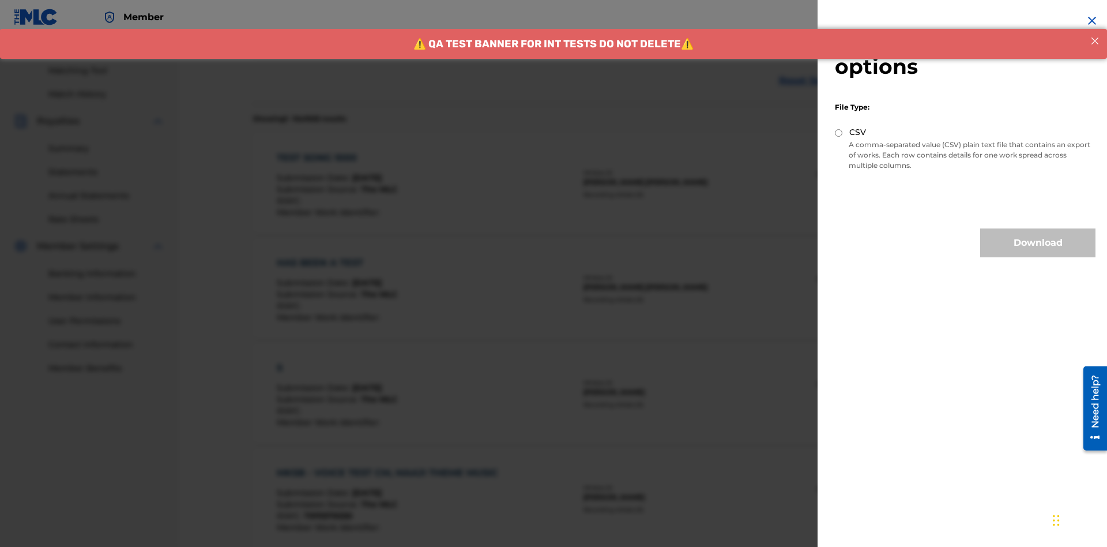
click at [839, 133] on input "CSV" at bounding box center [838, 132] width 7 height 7
radio input "true"
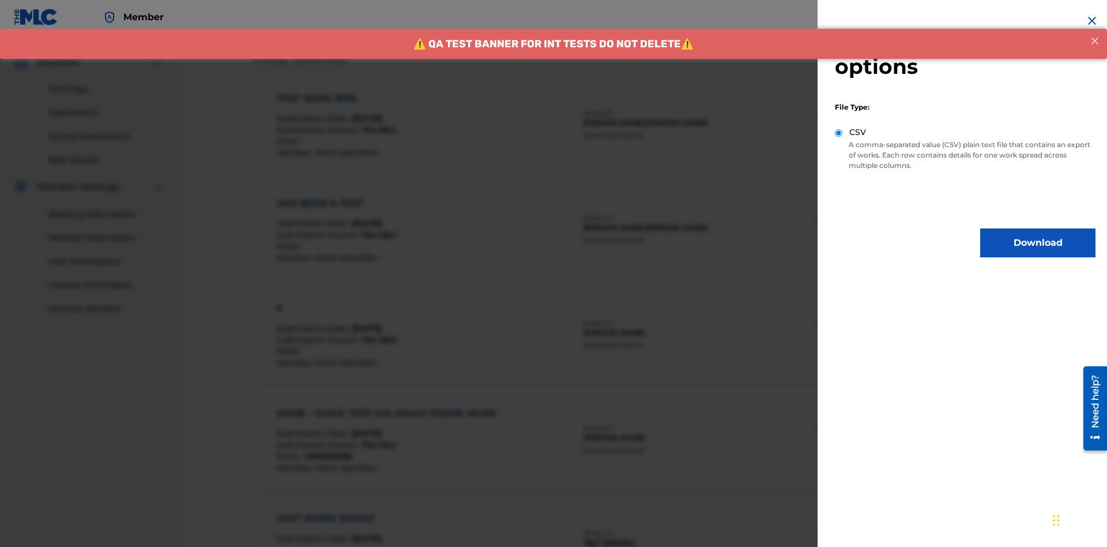
click at [1038, 243] on button "Download" at bounding box center [1037, 242] width 115 height 29
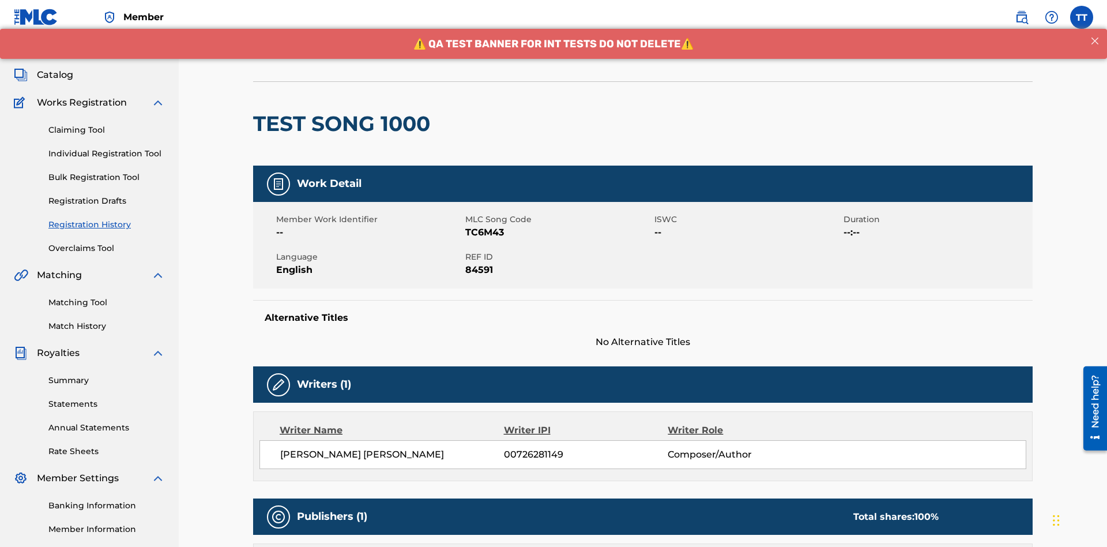
click at [288, 67] on button "< Back" at bounding box center [287, 52] width 69 height 29
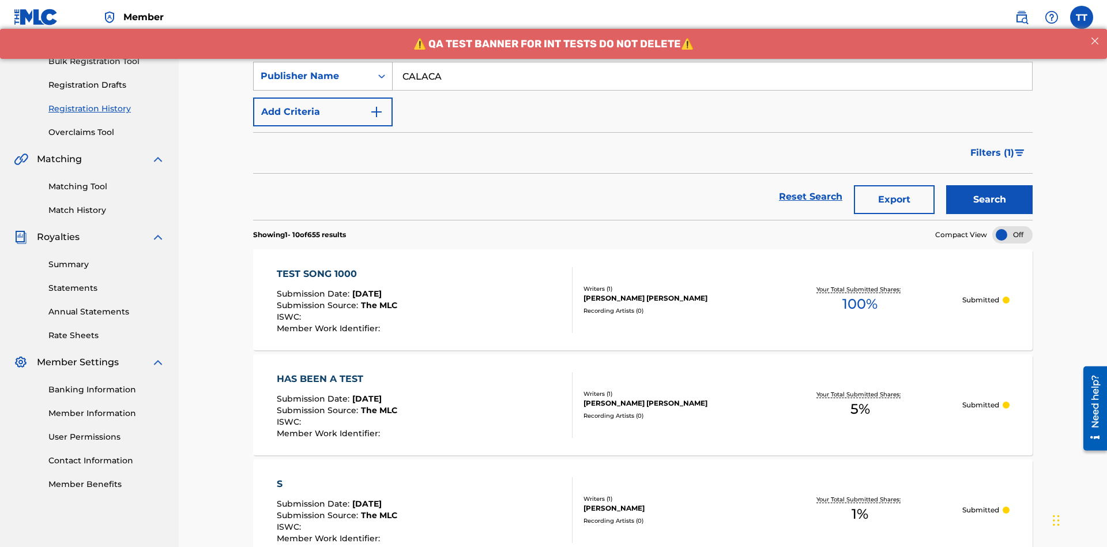
click at [313, 76] on div "Publisher Name" at bounding box center [313, 76] width 104 height 14
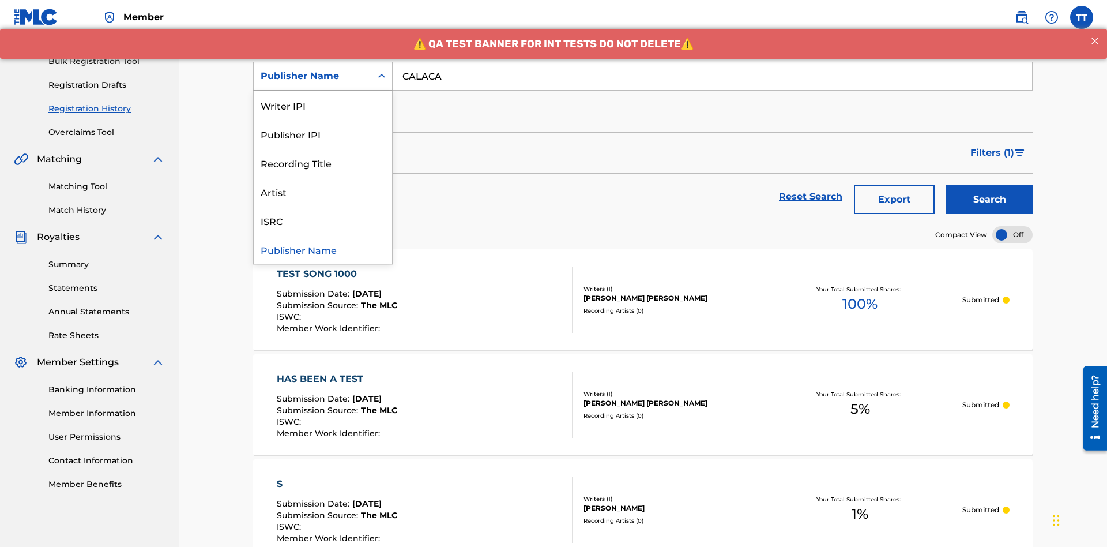
click at [323, 134] on div "Publisher IPI" at bounding box center [323, 133] width 138 height 29
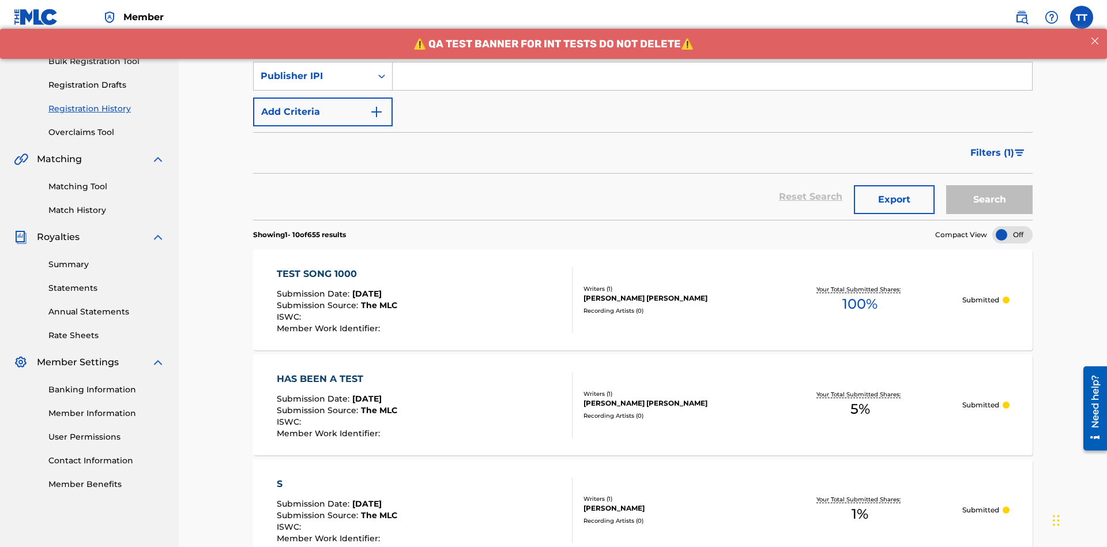
click at [712, 83] on input "Search Form" at bounding box center [713, 76] width 640 height 28
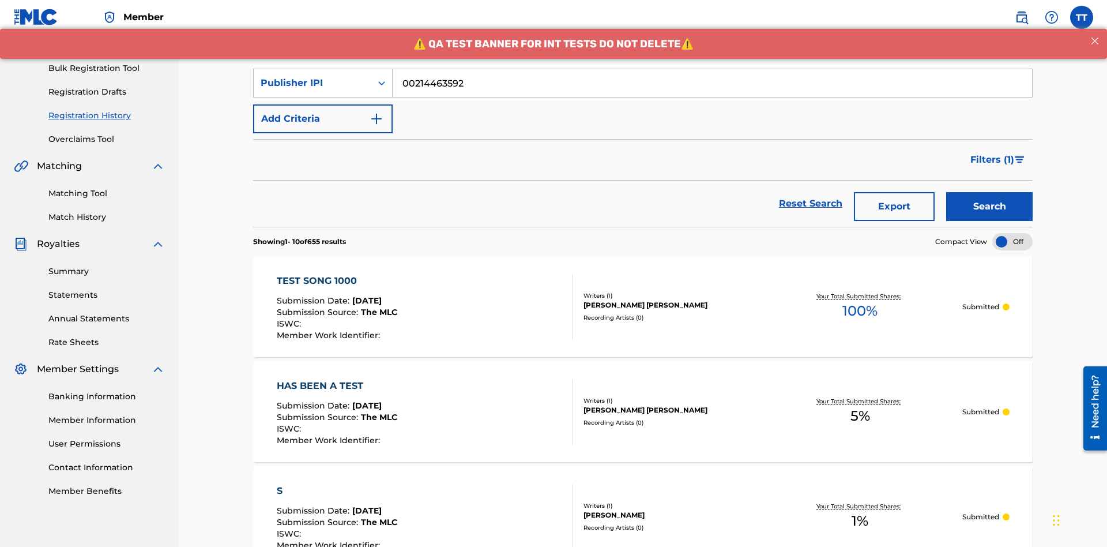
type input "00214463592"
click at [990, 192] on button "Search" at bounding box center [989, 206] width 86 height 29
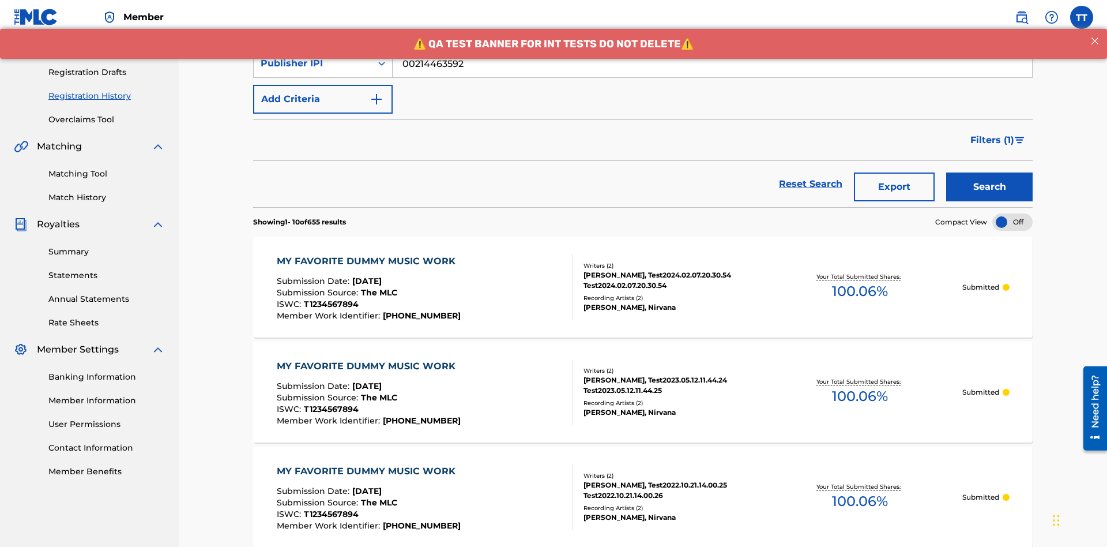
click at [894, 172] on button "Export" at bounding box center [894, 186] width 81 height 29
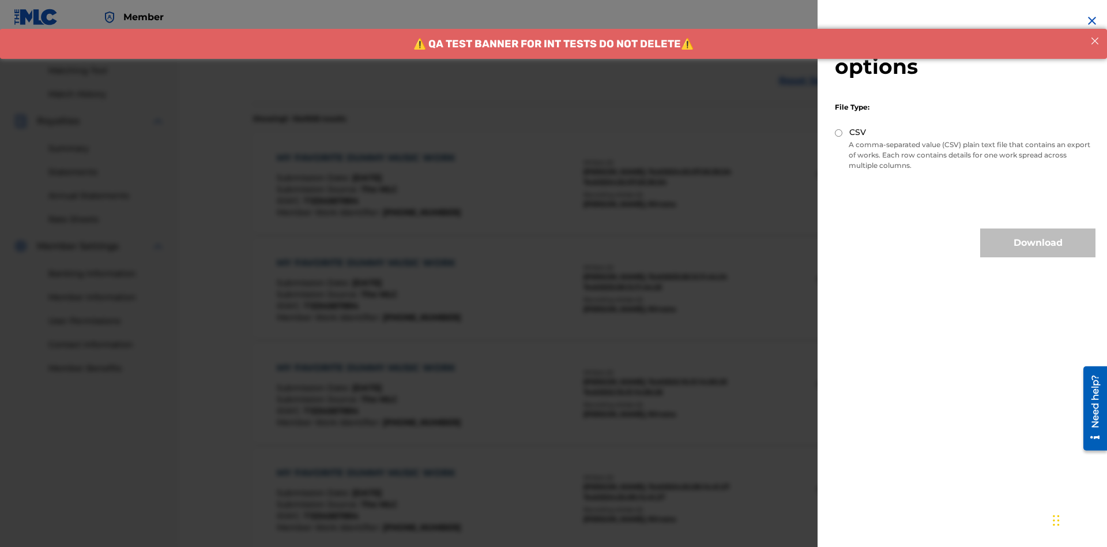
click at [839, 133] on input "CSV" at bounding box center [838, 132] width 7 height 7
radio input "true"
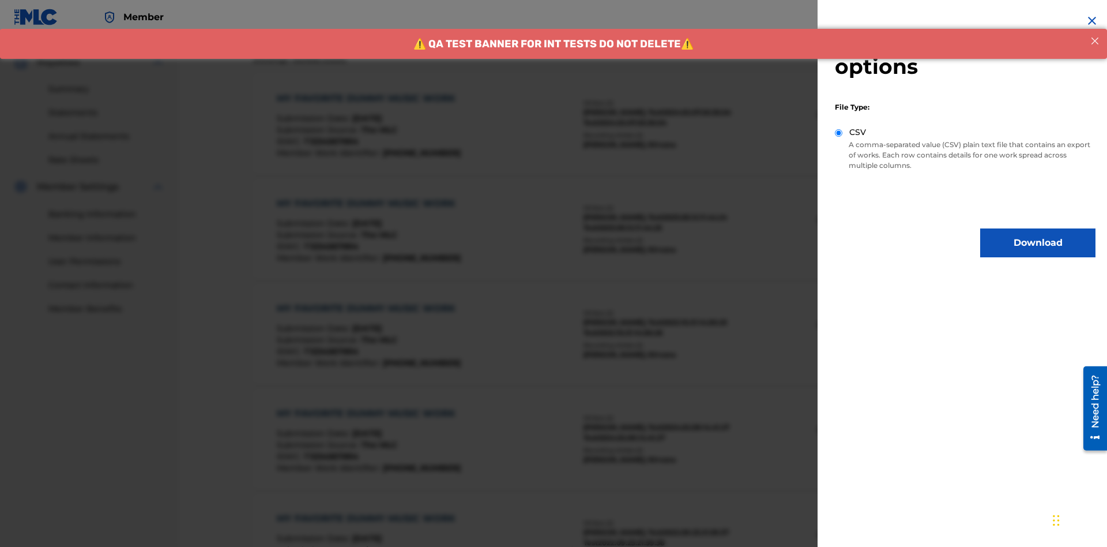
click at [1038, 243] on button "Download" at bounding box center [1037, 242] width 115 height 29
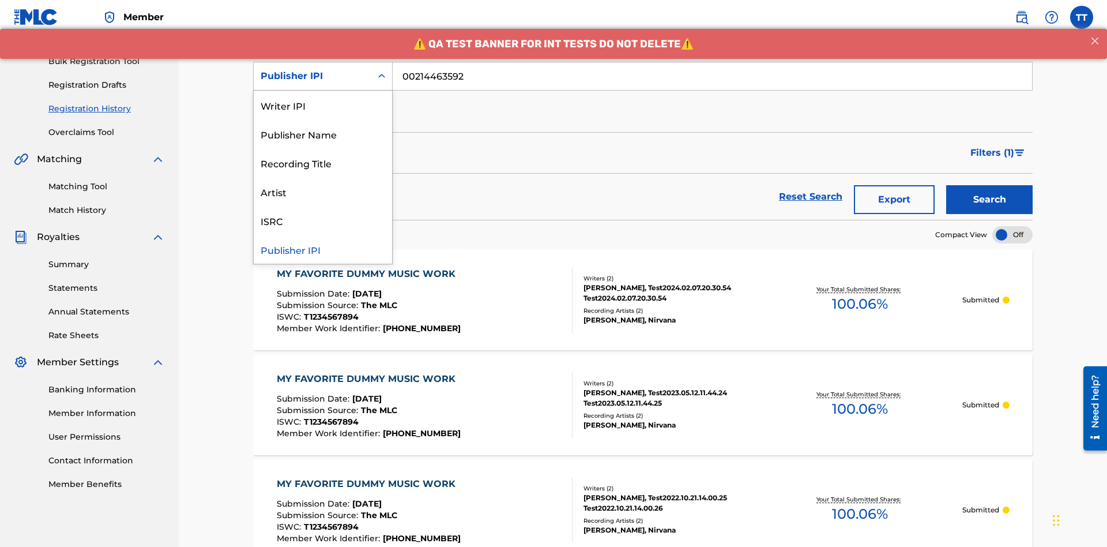
click at [323, 191] on div "Artist" at bounding box center [323, 191] width 138 height 29
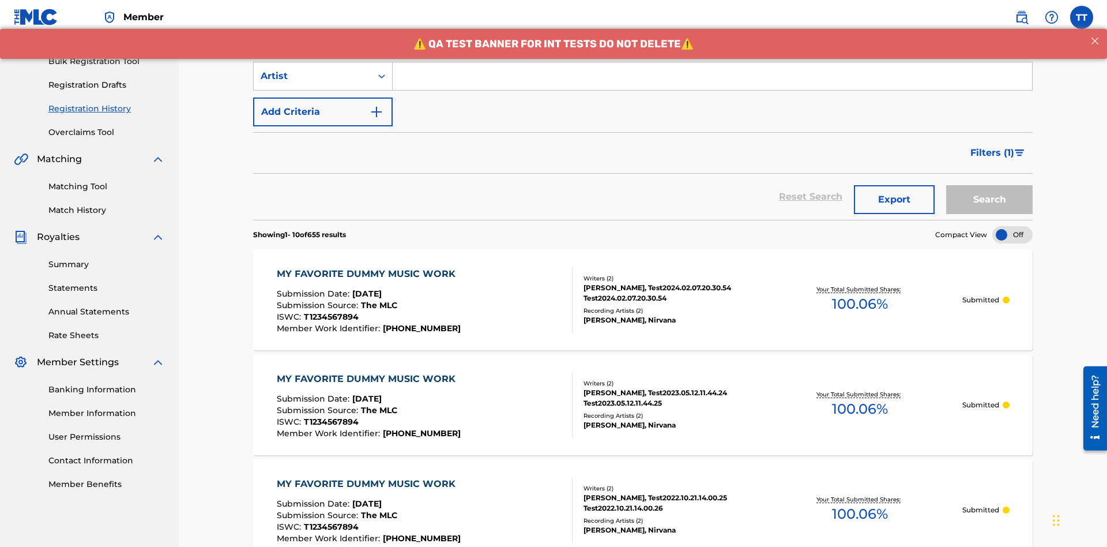
click at [712, 83] on input "Search Form" at bounding box center [713, 76] width 640 height 28
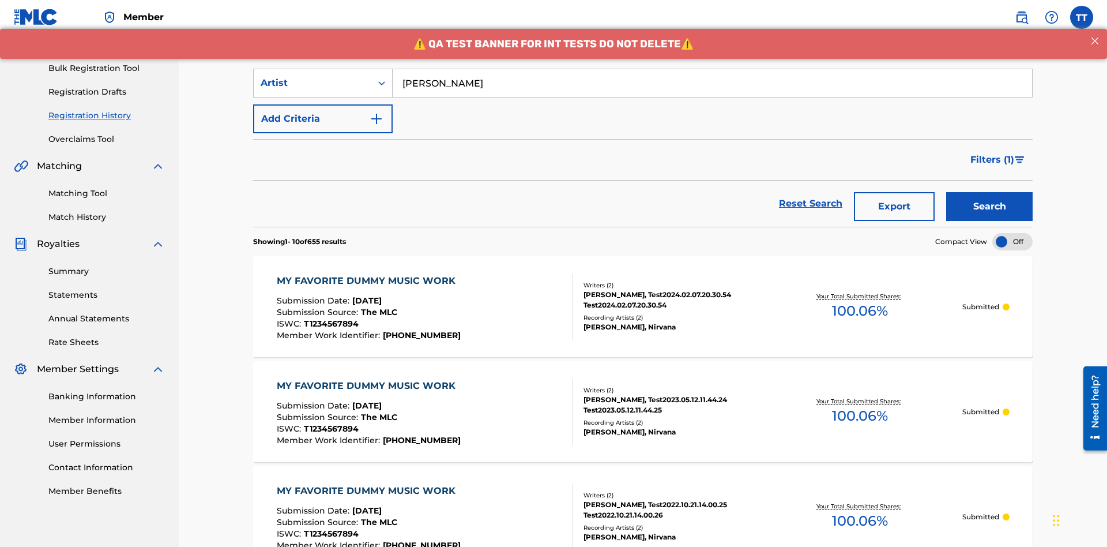
type input "[PERSON_NAME]"
click at [990, 192] on button "Search" at bounding box center [989, 206] width 86 height 29
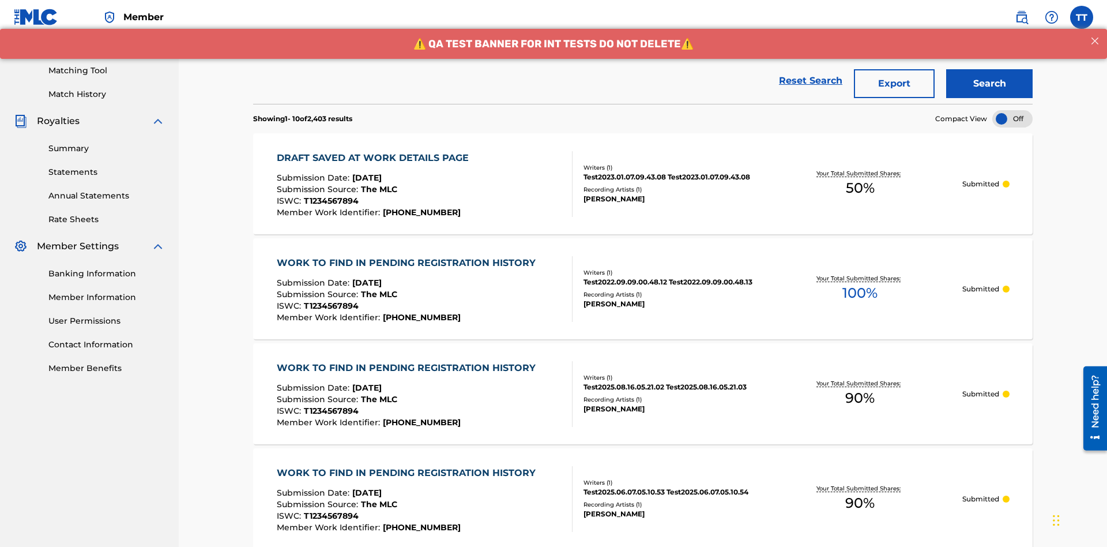
click at [894, 84] on button "Export" at bounding box center [894, 83] width 81 height 29
